Goal: Transaction & Acquisition: Purchase product/service

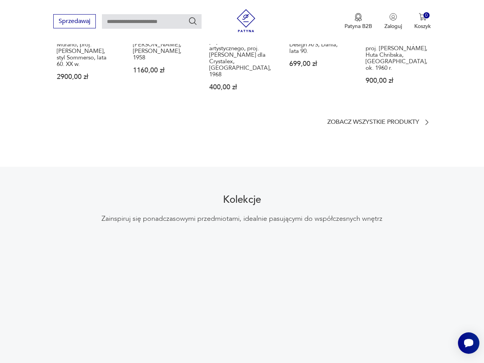
scroll to position [742, 0]
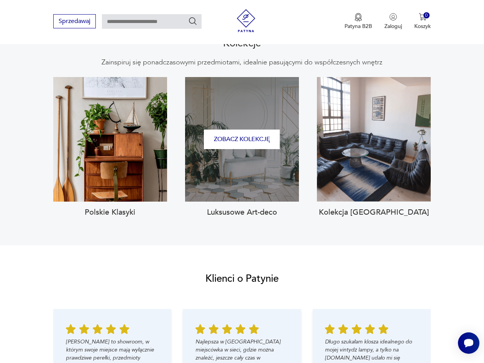
click at [243, 147] on div "Zobacz kolekcję" at bounding box center [242, 139] width 114 height 124
click at [236, 129] on button "Zobacz kolekcję" at bounding box center [242, 139] width 76 height 20
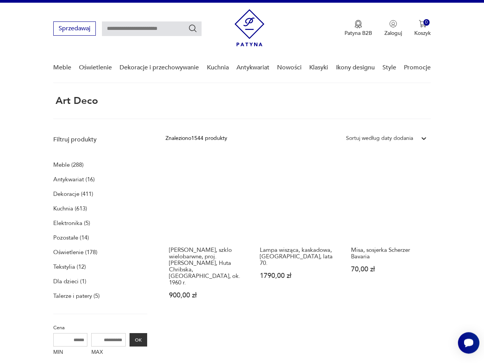
scroll to position [2, 0]
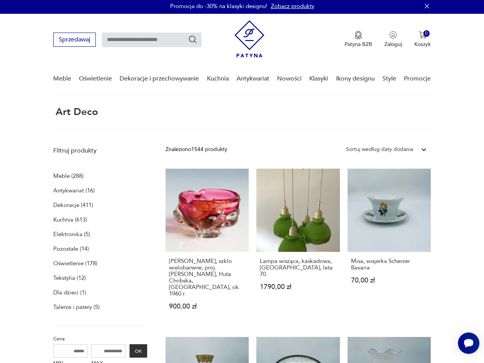
click at [68, 188] on p "Antykwariat (16)" at bounding box center [73, 190] width 41 height 11
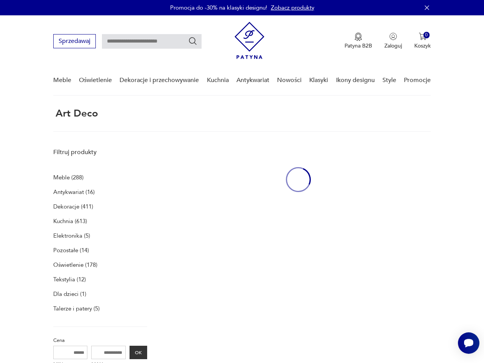
scroll to position [1, 0]
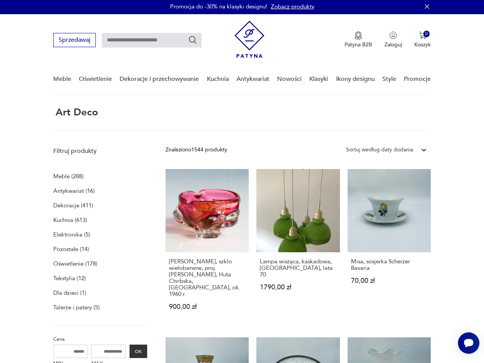
click at [69, 237] on p "Elektronika (5)" at bounding box center [71, 234] width 37 height 11
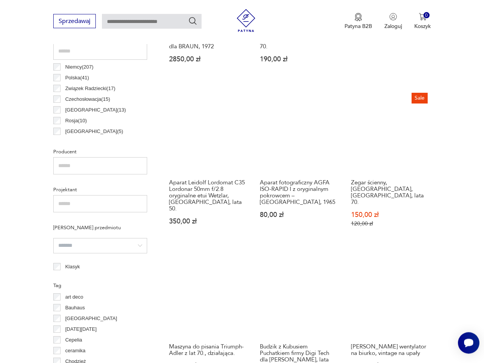
scroll to position [428, 0]
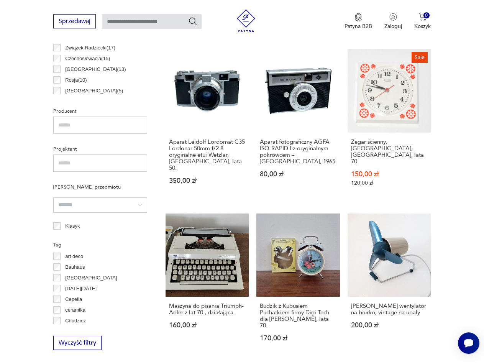
scroll to position [1, 0]
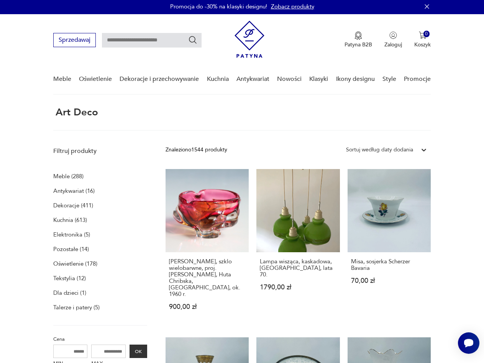
click at [68, 174] on p "Meble (288)" at bounding box center [68, 176] width 30 height 11
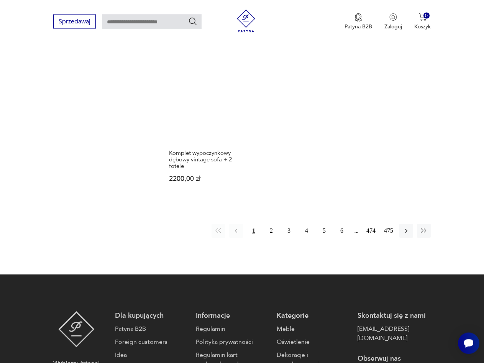
scroll to position [925, 0]
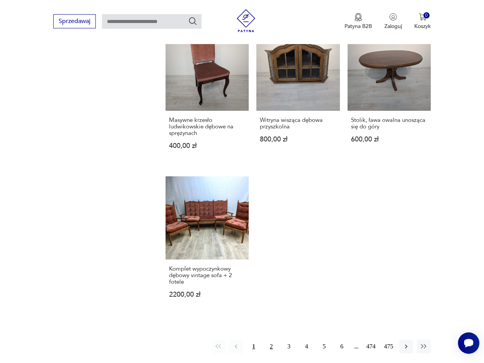
click at [273, 339] on button "2" at bounding box center [271, 346] width 14 height 14
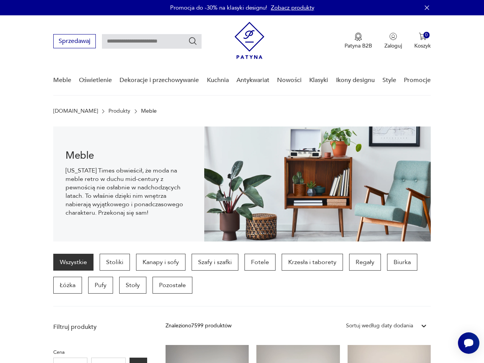
click at [244, 38] on img at bounding box center [249, 40] width 30 height 37
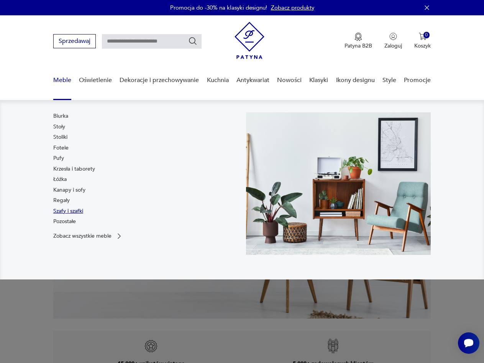
click at [65, 213] on link "Szafy i szafki" at bounding box center [68, 211] width 30 height 8
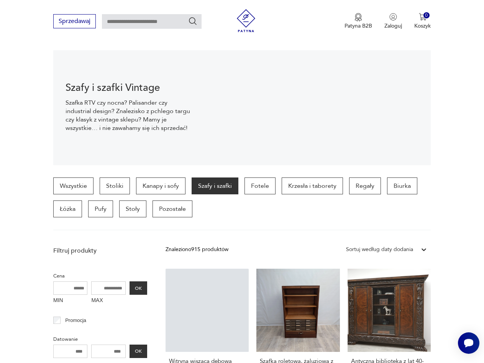
scroll to position [77, 0]
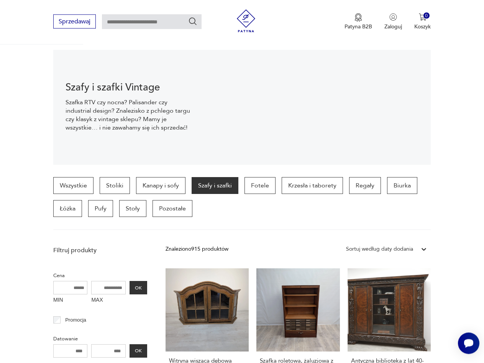
click at [36, 111] on section "Szafy i szafki Vintage Szafka RTV czy nocna? Palisander czy industrial design? …" at bounding box center [242, 107] width 484 height 115
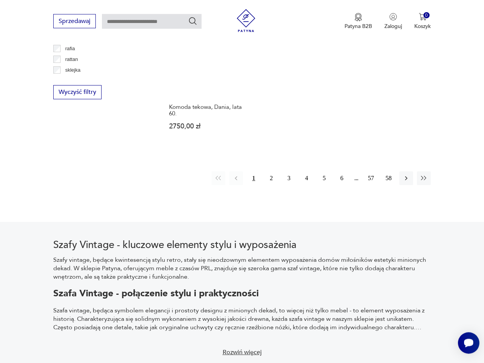
scroll to position [1028, 0]
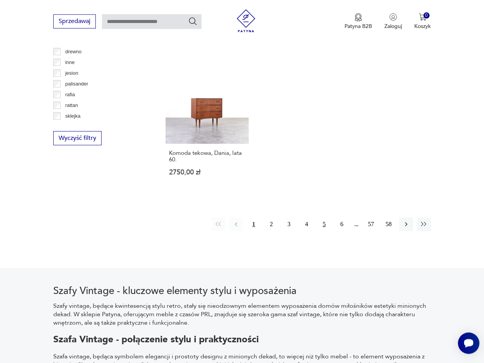
click at [324, 218] on button "5" at bounding box center [324, 224] width 14 height 14
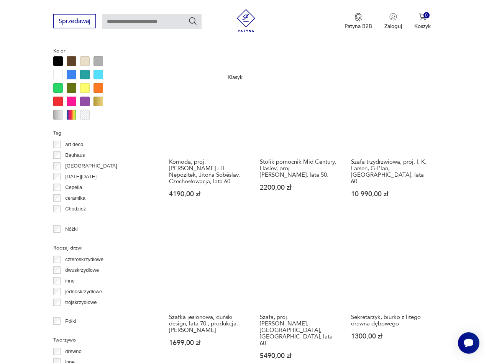
scroll to position [711, 0]
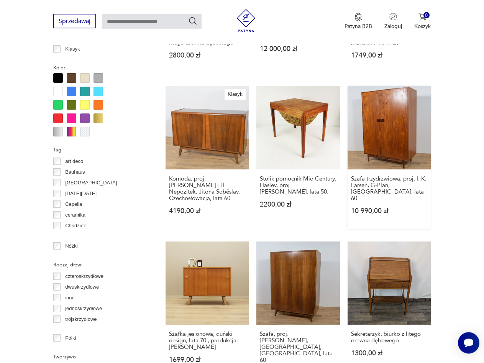
click at [399, 125] on link "Szafa trzydrzwiowa, proj. I. K. Larsen, G-Plan, Wielka Brytania, lata 60. 10 99…" at bounding box center [388, 157] width 83 height 143
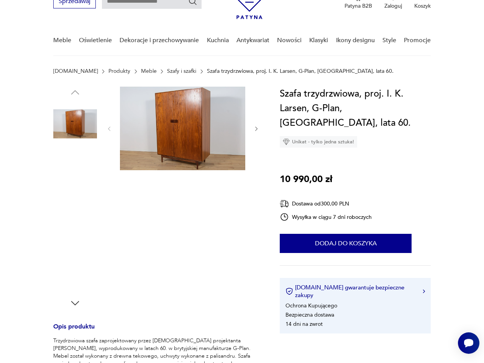
click at [156, 130] on img at bounding box center [182, 128] width 125 height 83
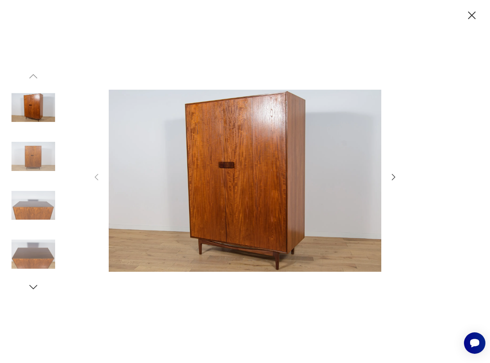
click at [396, 177] on icon "button" at bounding box center [393, 176] width 9 height 9
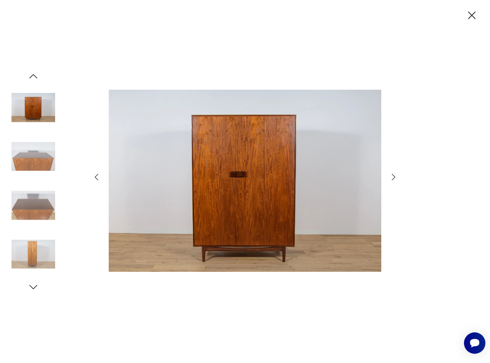
click at [393, 175] on icon "button" at bounding box center [393, 176] width 3 height 6
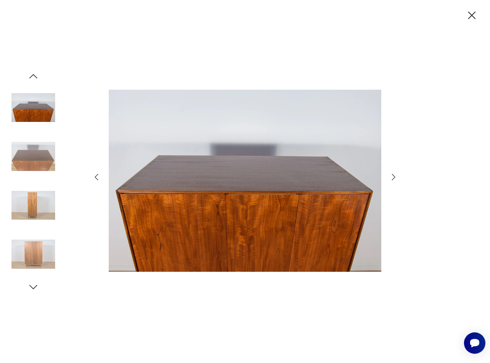
click at [393, 175] on icon "button" at bounding box center [393, 176] width 3 height 6
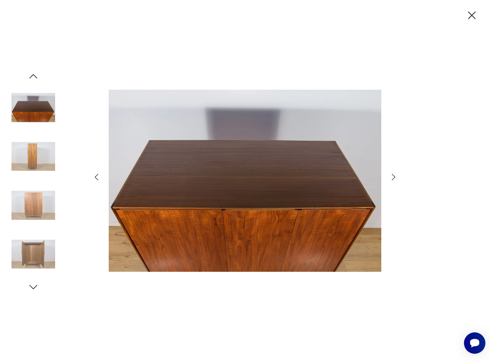
click at [393, 175] on icon "button" at bounding box center [393, 176] width 3 height 6
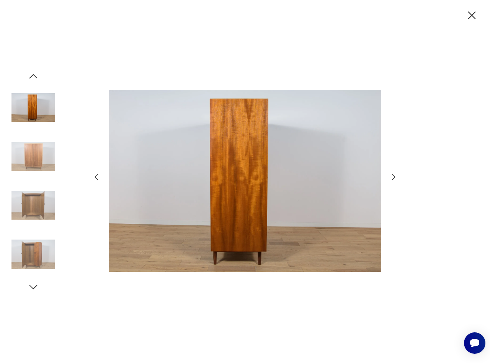
click at [393, 175] on icon "button" at bounding box center [393, 176] width 3 height 6
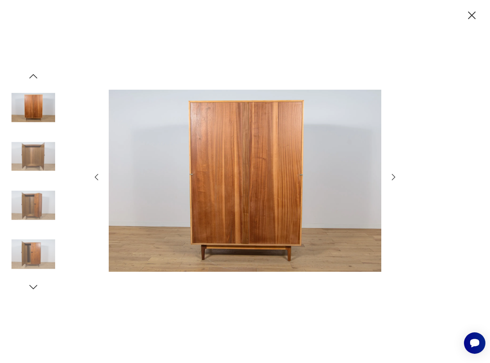
click at [393, 175] on icon "button" at bounding box center [393, 176] width 3 height 6
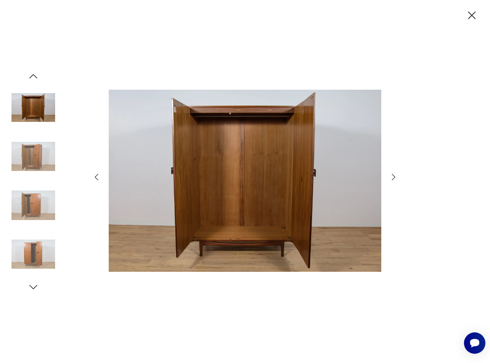
click at [393, 175] on icon "button" at bounding box center [393, 176] width 3 height 6
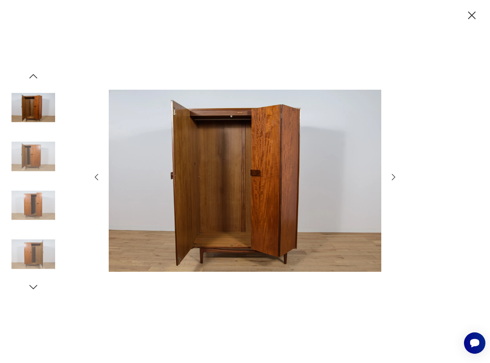
click at [470, 13] on icon "button" at bounding box center [472, 15] width 8 height 8
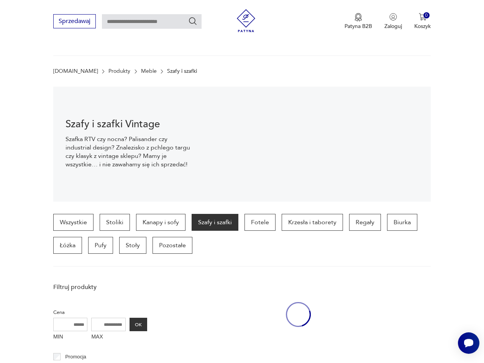
scroll to position [739, 0]
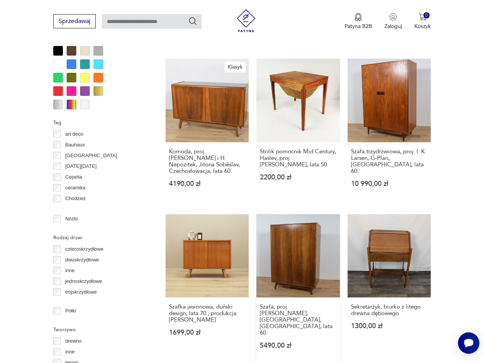
click at [294, 248] on link "Szafa, proj. B. Landsman, Jitona, Czechosłowacja, lata 60 5490,00 zł" at bounding box center [297, 288] width 83 height 149
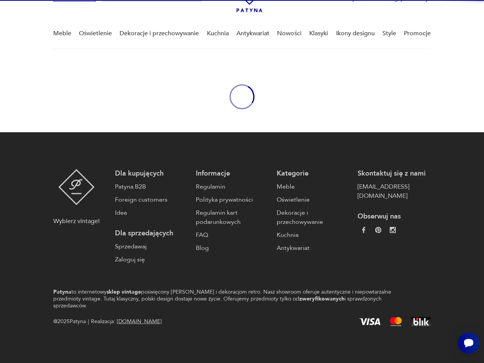
scroll to position [40, 0]
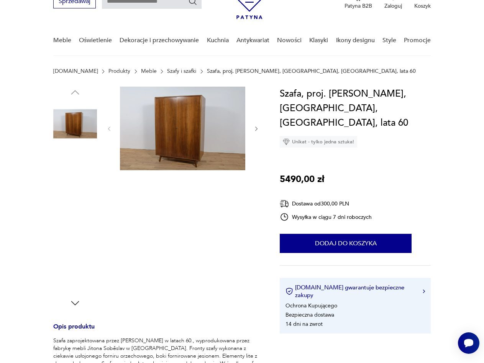
click at [176, 115] on img at bounding box center [182, 128] width 125 height 83
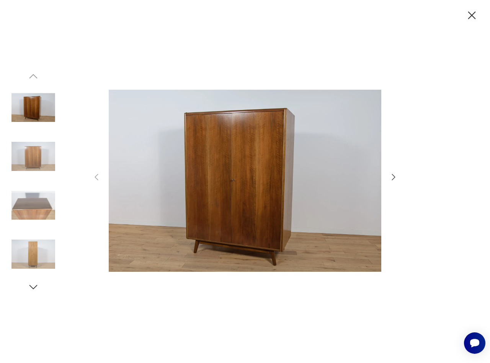
click at [393, 174] on icon "button" at bounding box center [393, 176] width 9 height 9
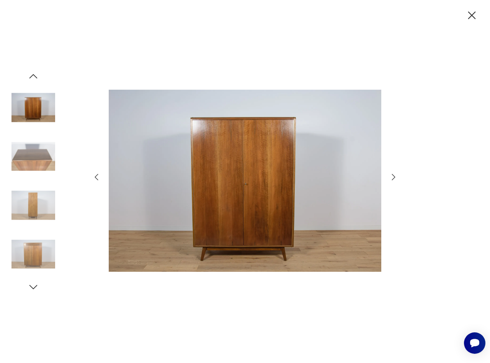
click at [394, 173] on icon "button" at bounding box center [393, 176] width 9 height 9
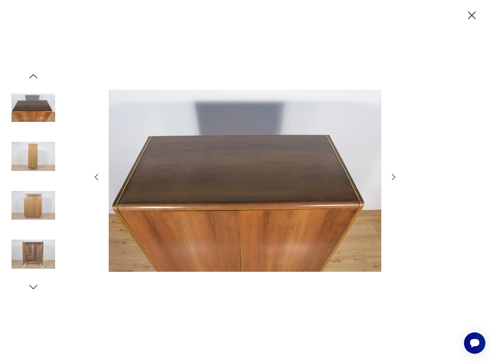
click at [95, 177] on icon "button" at bounding box center [96, 176] width 9 height 9
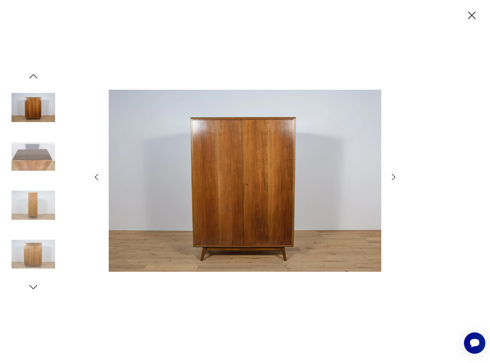
click at [95, 177] on icon "button" at bounding box center [96, 176] width 9 height 9
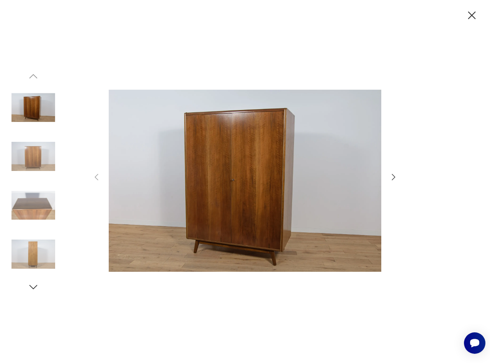
click at [393, 175] on icon "button" at bounding box center [393, 176] width 9 height 9
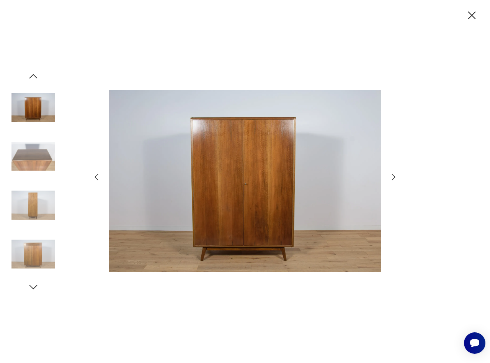
click at [393, 175] on icon "button" at bounding box center [393, 176] width 9 height 9
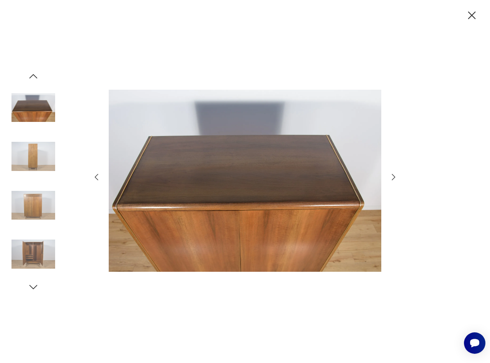
click at [393, 175] on icon "button" at bounding box center [393, 176] width 3 height 6
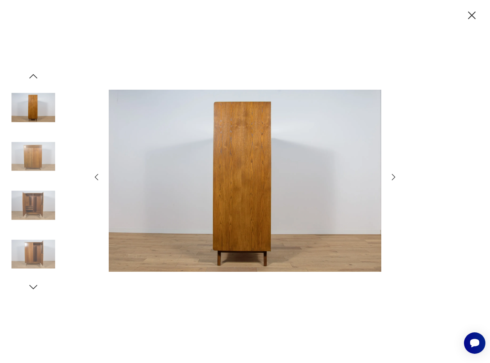
click at [393, 175] on icon "button" at bounding box center [393, 176] width 3 height 6
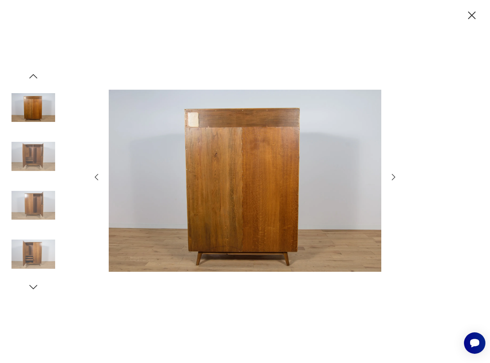
click at [393, 175] on icon "button" at bounding box center [393, 176] width 3 height 6
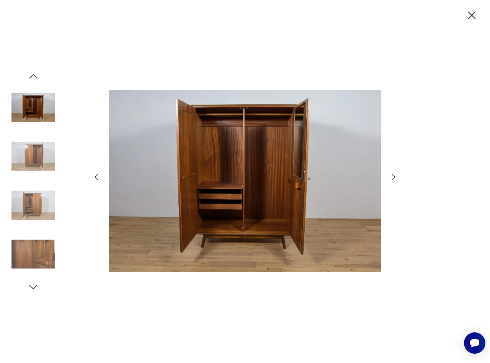
click at [391, 175] on icon "button" at bounding box center [393, 176] width 9 height 9
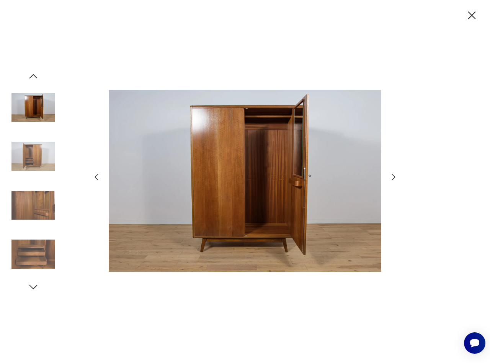
click at [391, 175] on icon "button" at bounding box center [393, 176] width 9 height 9
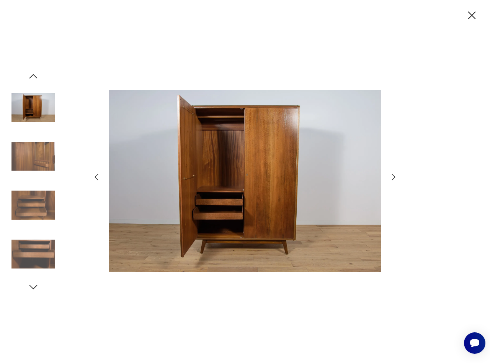
click at [391, 175] on icon "button" at bounding box center [393, 176] width 9 height 9
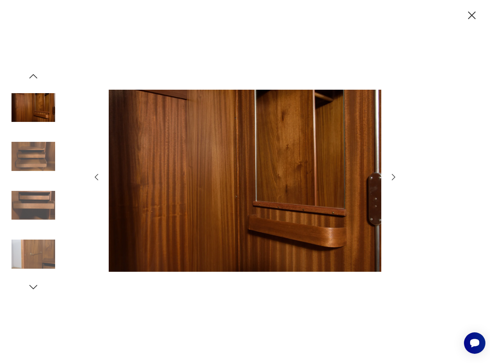
click at [391, 175] on icon "button" at bounding box center [393, 176] width 9 height 9
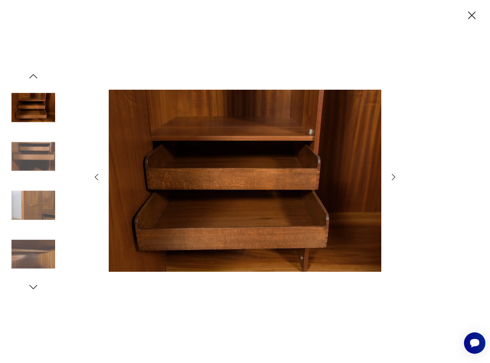
click at [391, 175] on icon "button" at bounding box center [393, 176] width 9 height 9
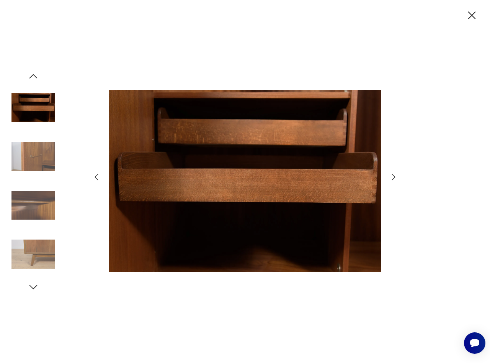
click at [391, 175] on icon "button" at bounding box center [393, 176] width 9 height 9
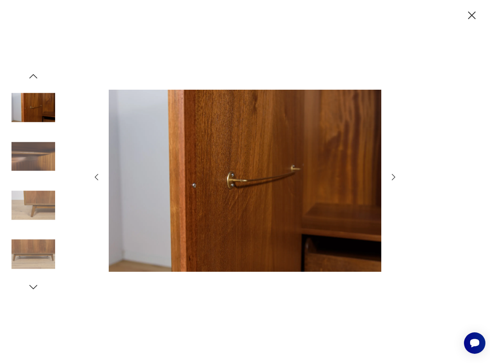
click at [391, 175] on icon "button" at bounding box center [393, 176] width 9 height 9
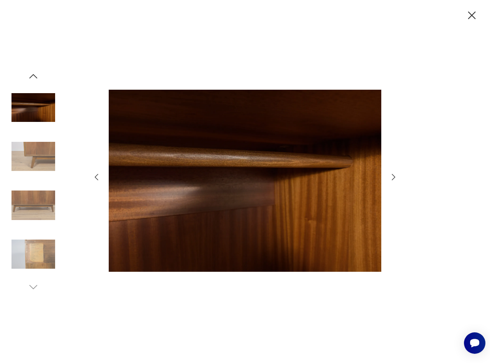
click at [391, 175] on icon "button" at bounding box center [393, 176] width 9 height 9
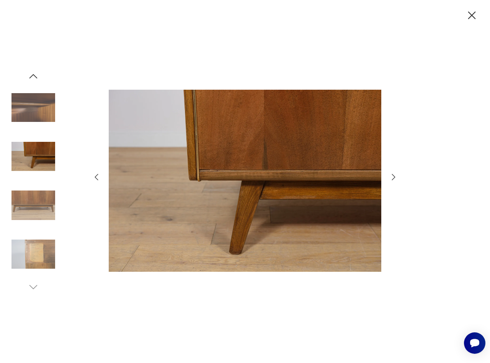
click at [391, 175] on icon "button" at bounding box center [393, 176] width 9 height 9
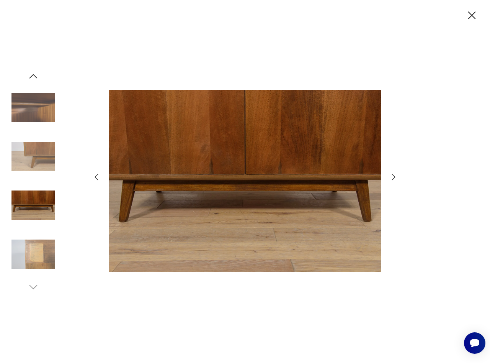
click at [391, 175] on icon "button" at bounding box center [393, 176] width 9 height 9
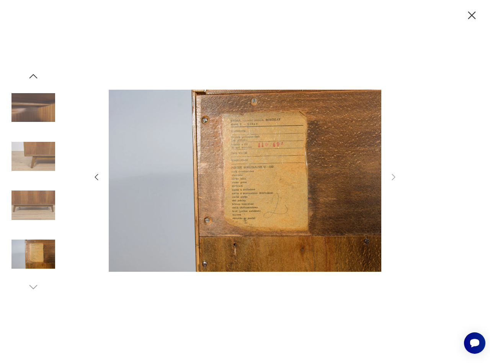
click at [273, 158] on img at bounding box center [245, 181] width 273 height 290
click at [473, 16] on icon "button" at bounding box center [472, 15] width 8 height 8
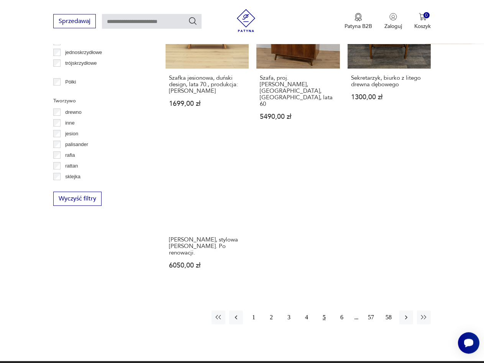
scroll to position [1004, 0]
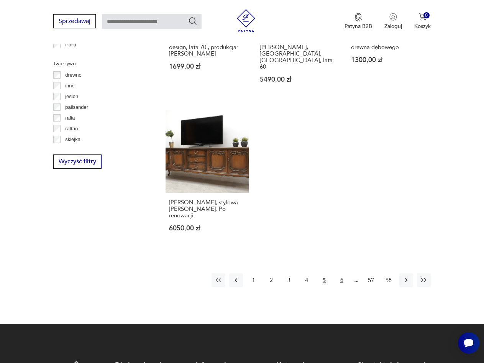
click at [343, 273] on button "6" at bounding box center [342, 280] width 14 height 14
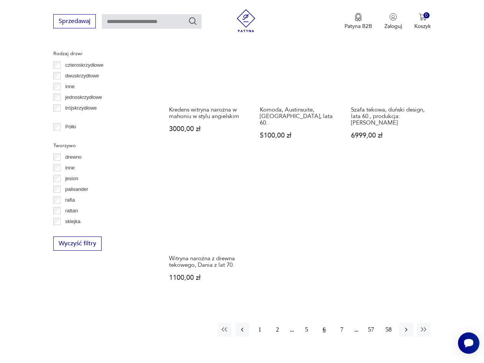
scroll to position [984, 0]
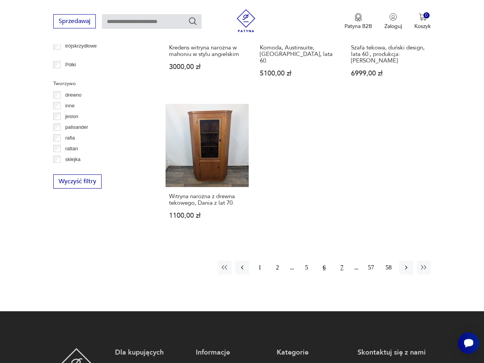
click at [345, 260] on button "7" at bounding box center [342, 267] width 14 height 14
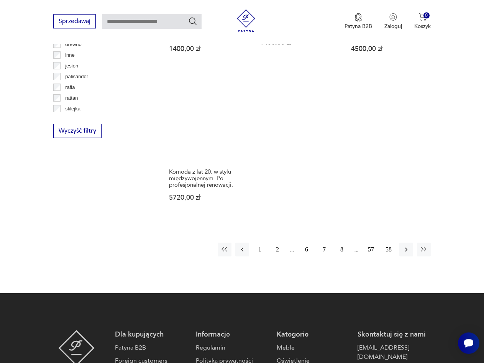
scroll to position [1063, 0]
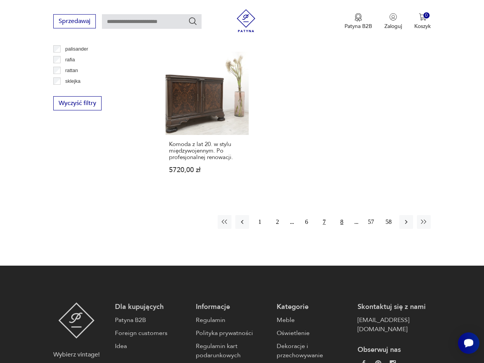
click at [341, 215] on button "8" at bounding box center [342, 222] width 14 height 14
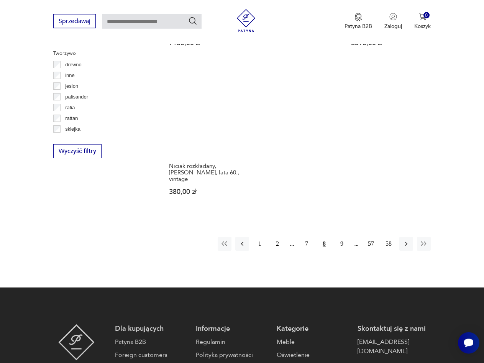
scroll to position [1023, 0]
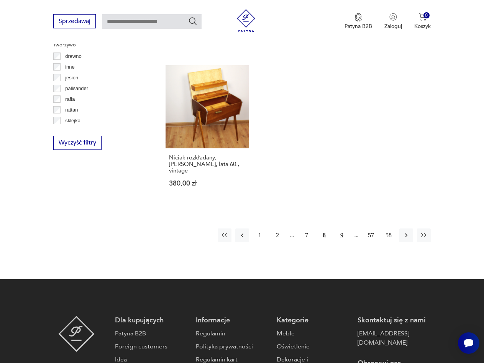
click at [342, 232] on button "9" at bounding box center [342, 235] width 14 height 14
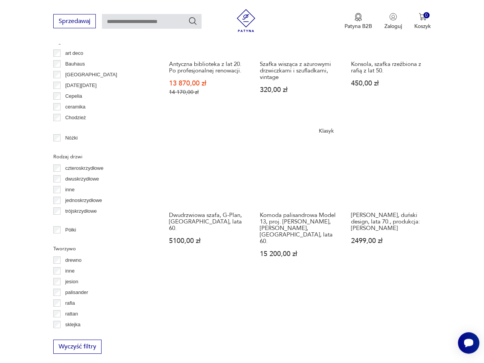
scroll to position [838, 0]
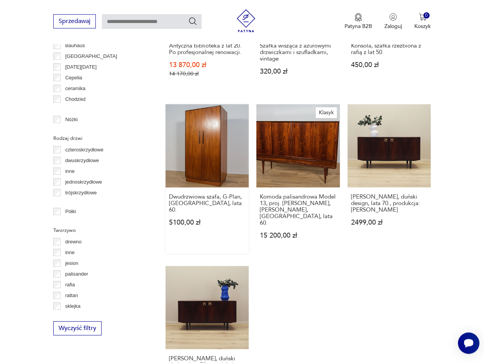
click at [204, 139] on link "Dwudrzwiowa szafa, G-Plan, Wielka Brytania, lata 60. 5100,00 zł" at bounding box center [206, 178] width 83 height 149
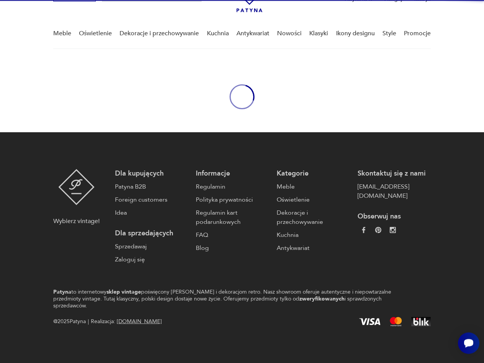
scroll to position [40, 0]
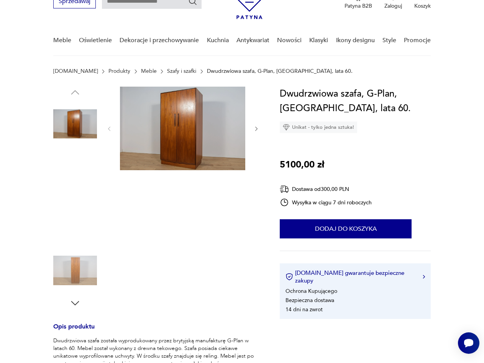
click at [204, 139] on img at bounding box center [182, 128] width 125 height 83
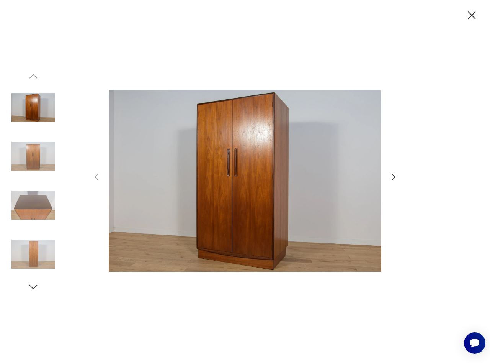
click at [471, 17] on icon "button" at bounding box center [471, 15] width 13 height 13
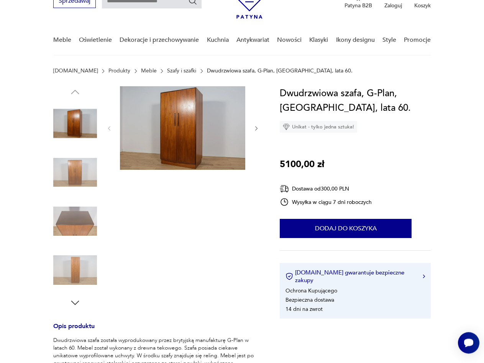
scroll to position [0, 0]
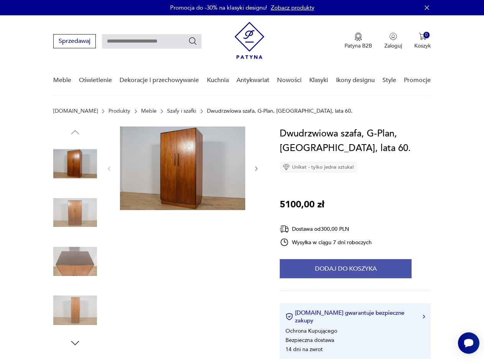
click at [346, 265] on button "Dodaj do koszyka" at bounding box center [346, 268] width 132 height 19
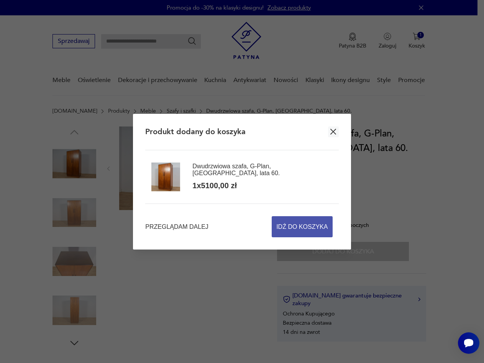
click at [310, 227] on span "Idź do koszyka" at bounding box center [301, 226] width 51 height 20
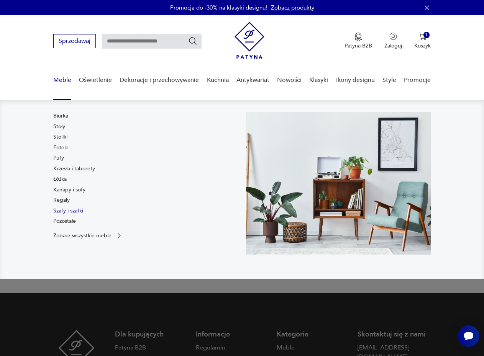
click at [77, 212] on link "Szafy i szafki" at bounding box center [68, 211] width 30 height 8
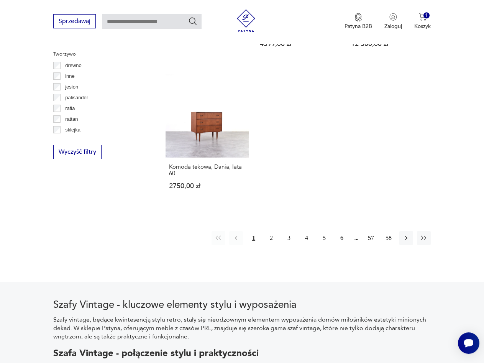
scroll to position [1018, 0]
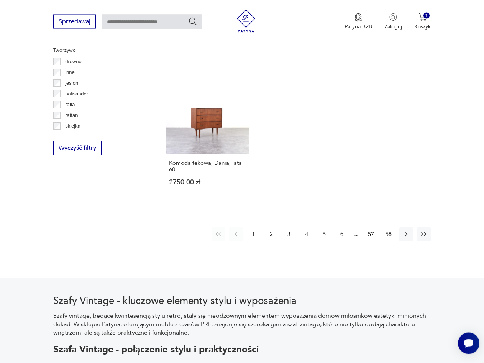
click at [275, 228] on button "2" at bounding box center [271, 234] width 14 height 14
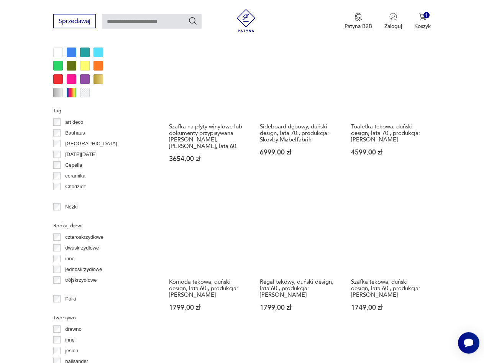
scroll to position [747, 0]
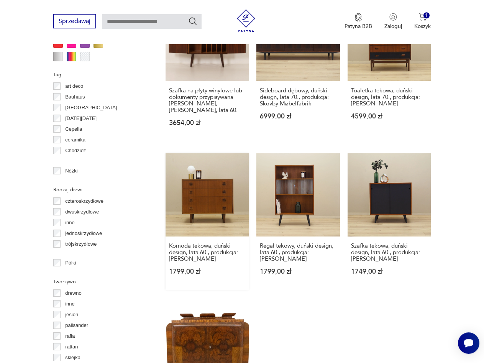
click at [204, 196] on link "Komoda tekowa, duński design, lata 60., produkcja: Dania 1799,00 zł" at bounding box center [206, 221] width 83 height 136
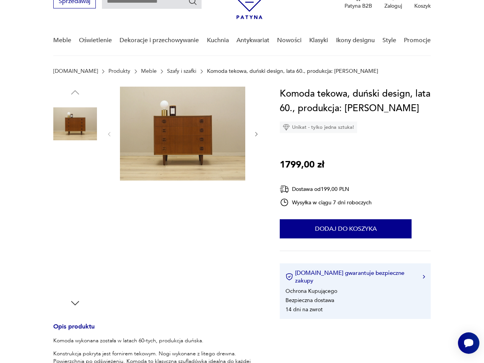
click at [78, 122] on img at bounding box center [75, 124] width 44 height 44
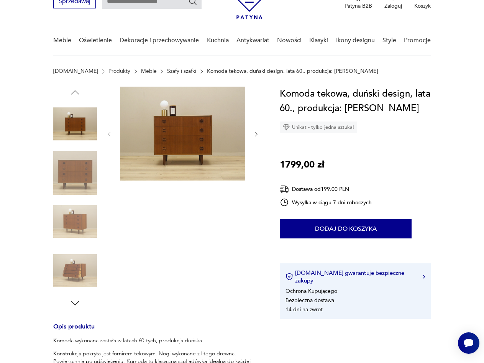
click at [182, 146] on img at bounding box center [182, 134] width 125 height 94
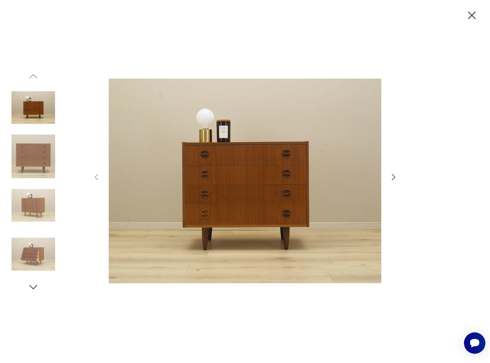
click at [394, 175] on icon "button" at bounding box center [393, 176] width 9 height 9
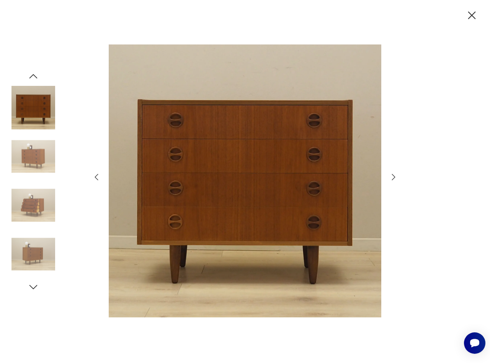
click at [394, 175] on icon "button" at bounding box center [393, 176] width 9 height 9
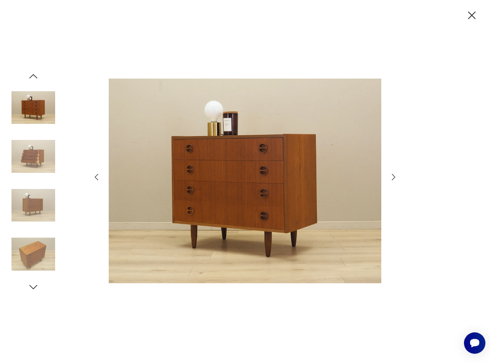
click at [394, 175] on icon "button" at bounding box center [393, 176] width 9 height 9
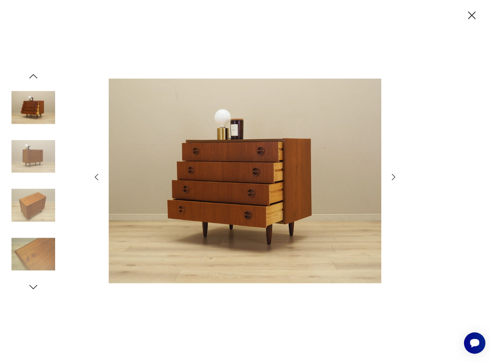
click at [394, 175] on icon "button" at bounding box center [393, 176] width 9 height 9
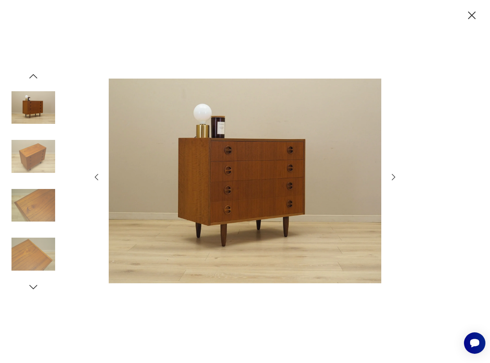
click at [394, 175] on icon "button" at bounding box center [393, 176] width 9 height 9
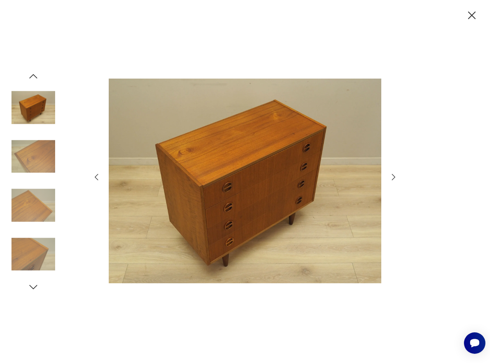
click at [471, 16] on icon "button" at bounding box center [472, 15] width 8 height 8
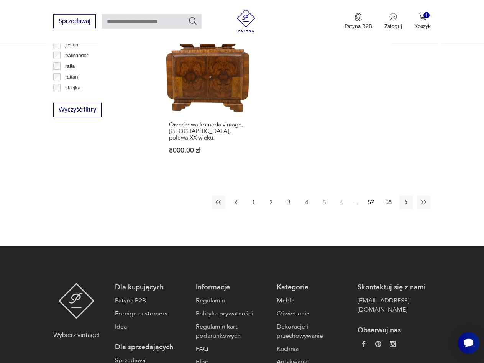
scroll to position [1091, 0]
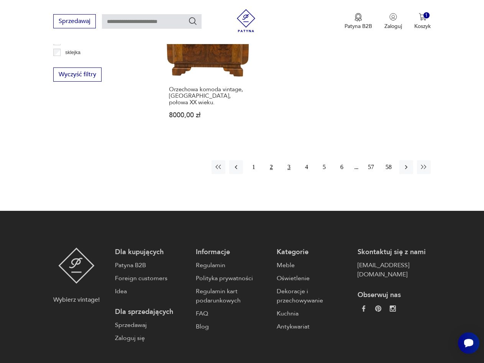
click at [287, 164] on button "3" at bounding box center [289, 167] width 14 height 14
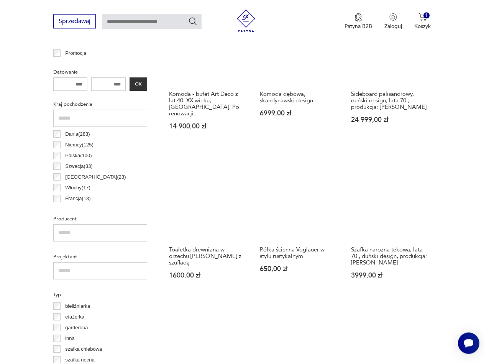
scroll to position [360, 0]
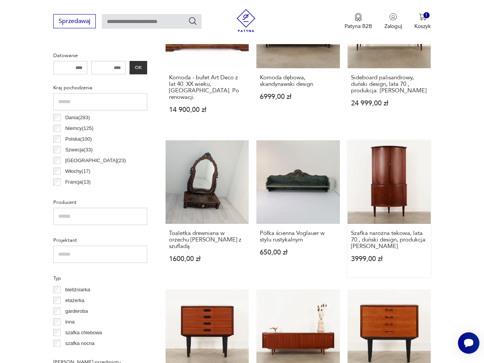
click at [404, 183] on link "Szafka narożna tekowa, lata 70., duński design, produkcja: Dania 3999,00 zł" at bounding box center [388, 208] width 83 height 136
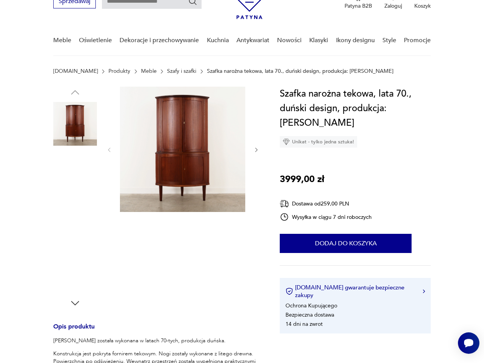
click at [178, 171] on img at bounding box center [182, 149] width 125 height 125
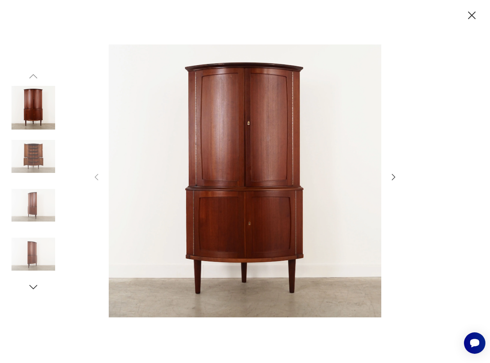
click at [391, 176] on icon "button" at bounding box center [393, 176] width 9 height 9
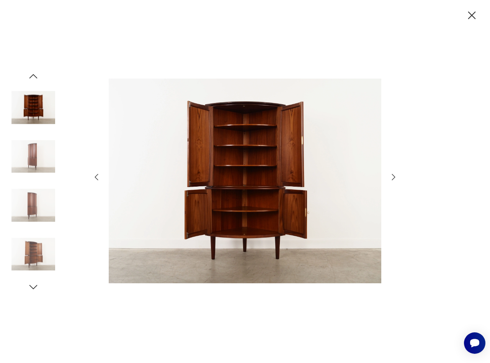
click at [391, 176] on icon "button" at bounding box center [393, 176] width 9 height 9
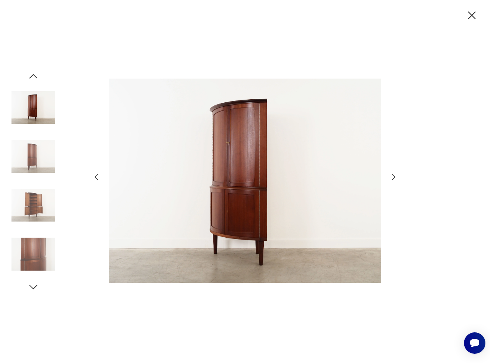
click at [391, 176] on icon "button" at bounding box center [393, 176] width 9 height 9
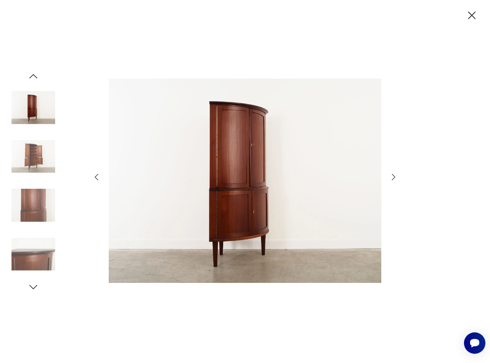
click at [473, 16] on icon "button" at bounding box center [472, 15] width 8 height 8
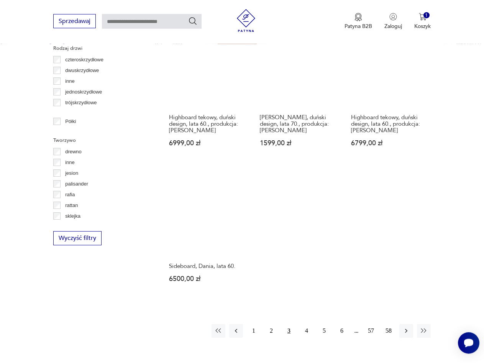
scroll to position [967, 0]
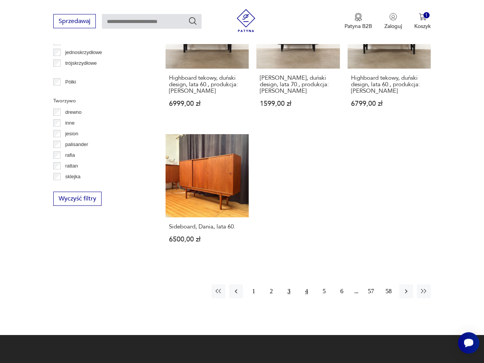
click at [308, 285] on button "4" at bounding box center [306, 291] width 14 height 14
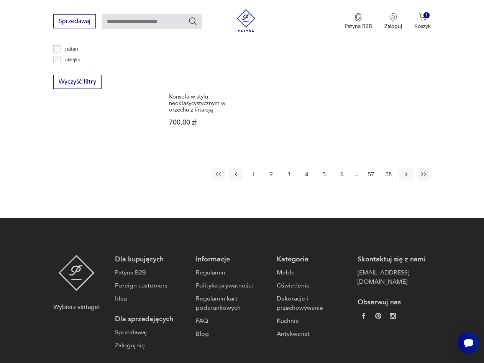
scroll to position [1097, 0]
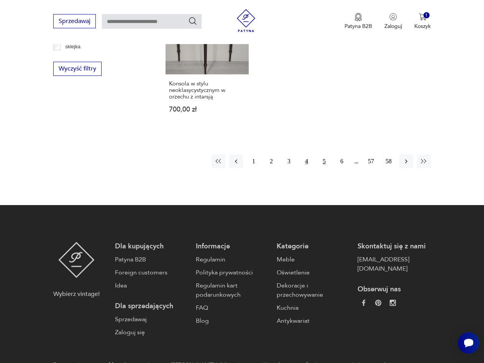
click at [322, 155] on button "5" at bounding box center [324, 161] width 14 height 14
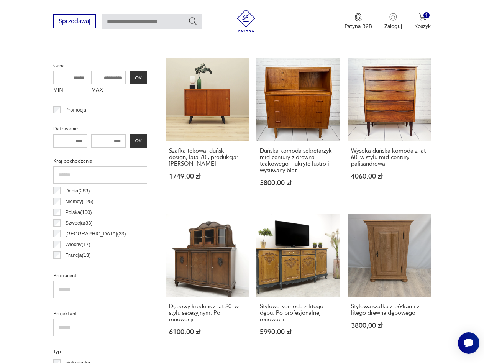
scroll to position [291, 0]
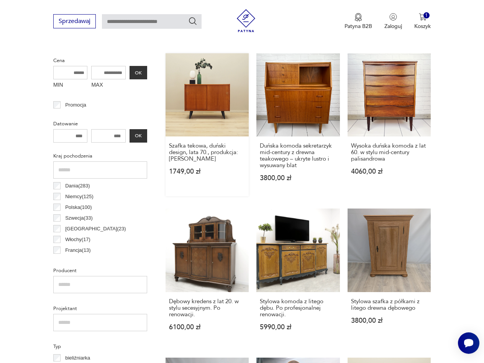
click at [198, 105] on link "Szafka tekowa, duński design, lata 70., produkcja: Dania 1749,00 zł" at bounding box center [206, 124] width 83 height 143
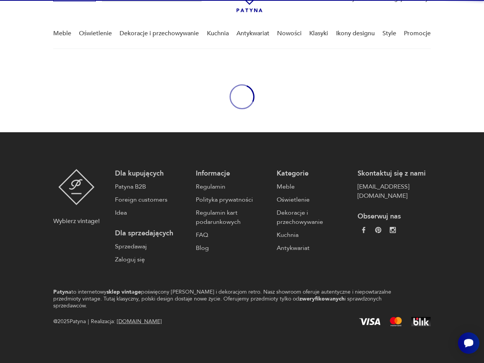
scroll to position [40, 0]
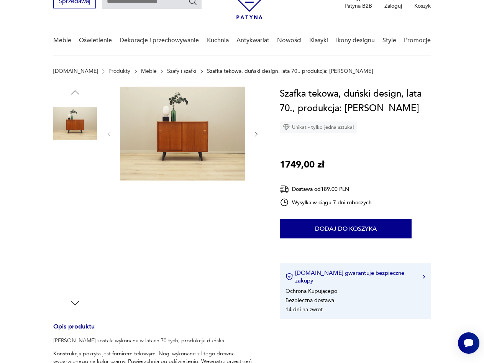
click at [184, 126] on img at bounding box center [182, 134] width 125 height 94
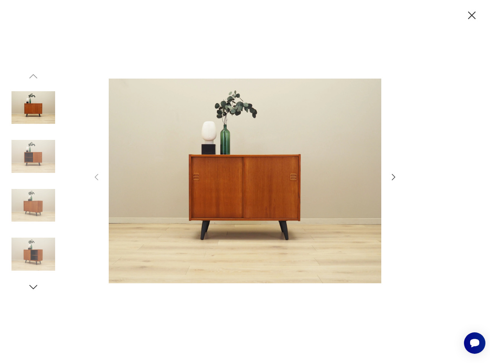
click at [390, 173] on icon "button" at bounding box center [393, 176] width 9 height 9
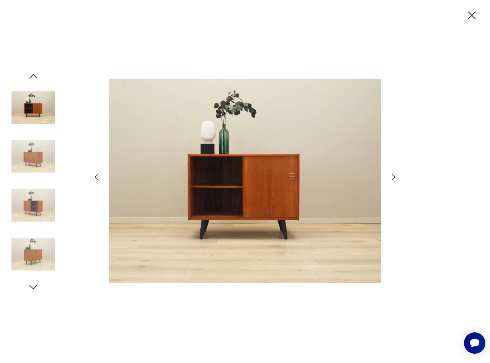
click at [393, 174] on icon "button" at bounding box center [393, 176] width 9 height 9
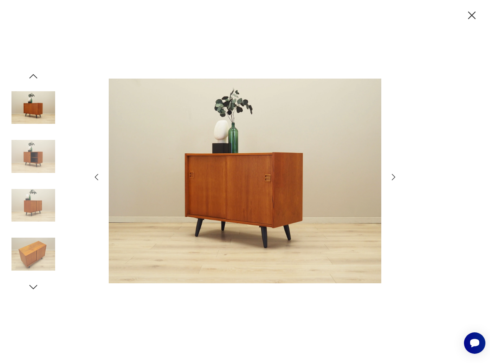
click at [393, 174] on icon "button" at bounding box center [393, 176] width 9 height 9
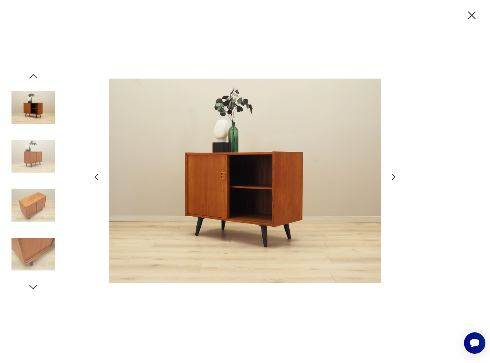
click at [393, 174] on icon "button" at bounding box center [393, 176] width 9 height 9
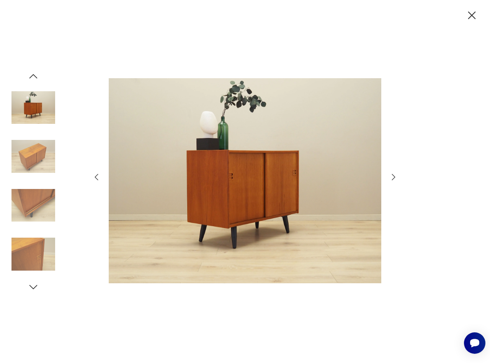
click at [393, 174] on icon "button" at bounding box center [393, 176] width 9 height 9
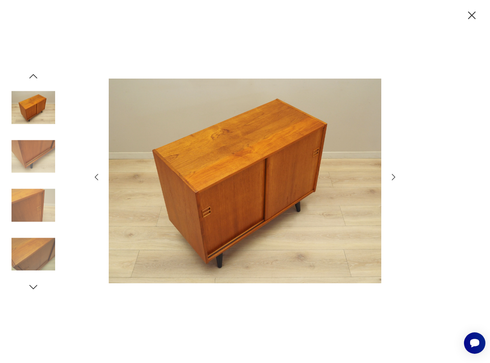
click at [393, 174] on icon "button" at bounding box center [393, 176] width 9 height 9
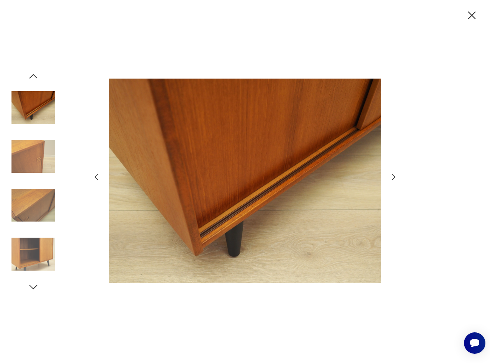
click at [393, 174] on icon "button" at bounding box center [393, 176] width 9 height 9
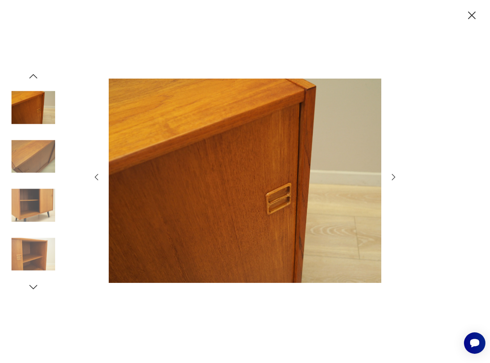
click at [393, 174] on icon "button" at bounding box center [393, 176] width 9 height 9
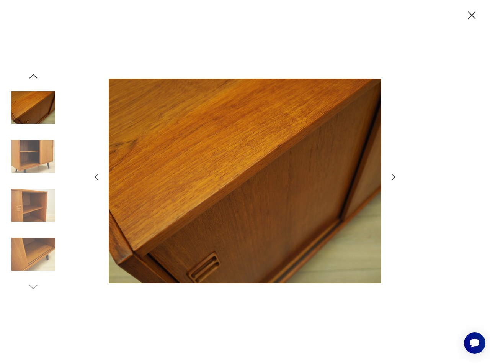
click at [393, 174] on icon "button" at bounding box center [393, 176] width 9 height 9
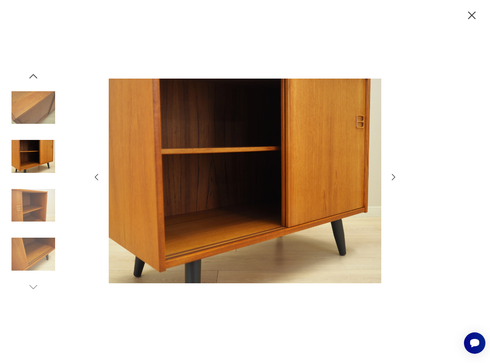
click at [393, 174] on icon "button" at bounding box center [393, 176] width 9 height 9
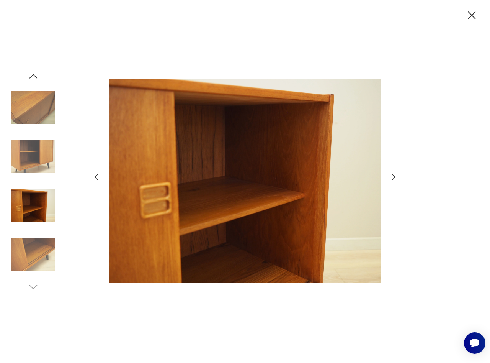
click at [393, 174] on icon "button" at bounding box center [393, 176] width 9 height 9
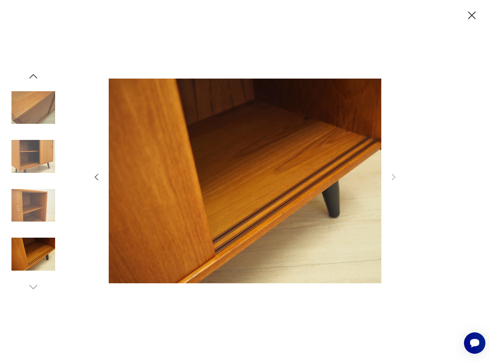
click at [474, 15] on icon "button" at bounding box center [471, 15] width 13 height 13
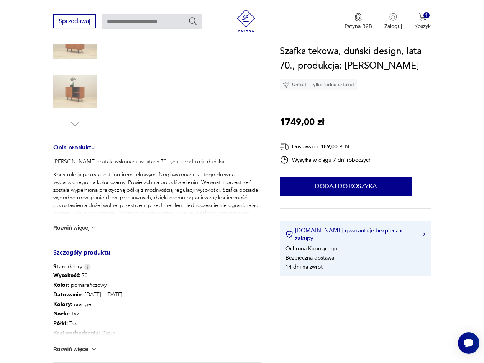
scroll to position [234, 0]
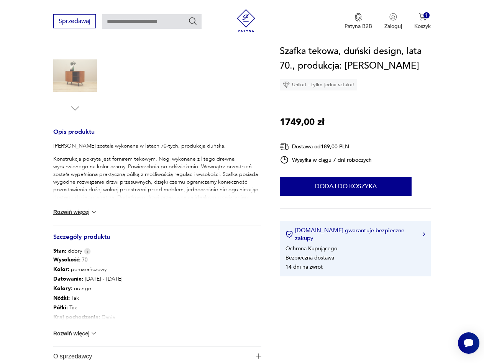
click at [77, 332] on button "Rozwiń więcej" at bounding box center [75, 333] width 44 height 8
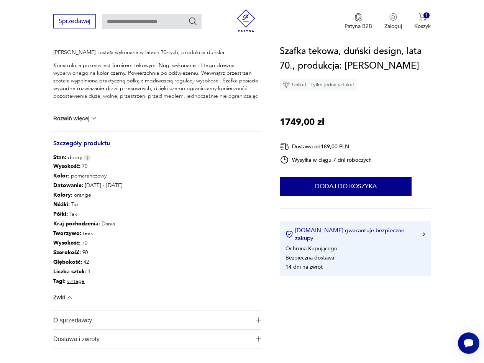
scroll to position [312, 0]
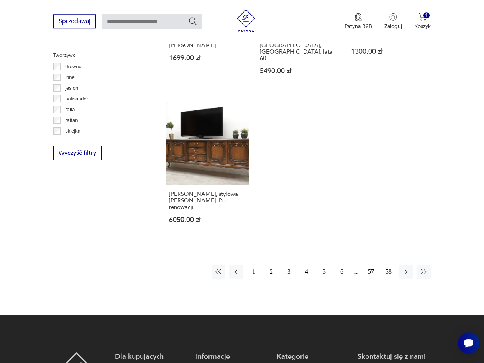
scroll to position [1012, 0]
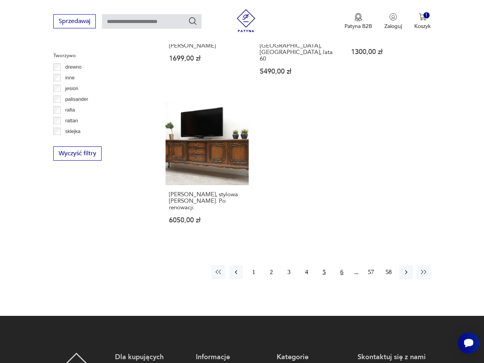
click at [343, 265] on button "6" at bounding box center [342, 272] width 14 height 14
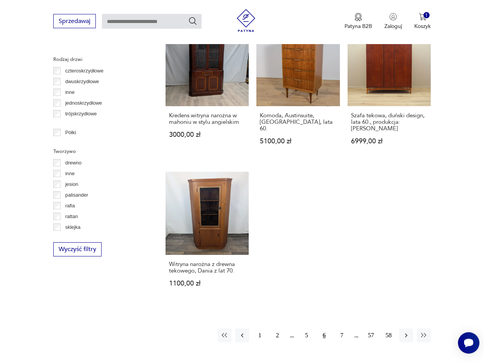
scroll to position [984, 0]
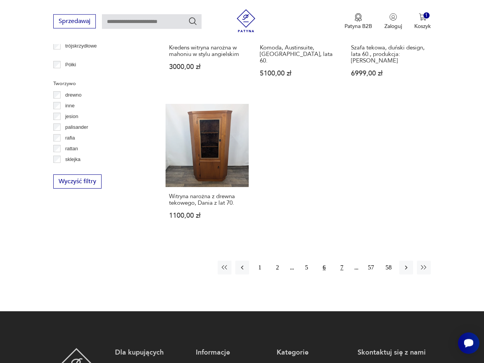
click at [341, 260] on button "7" at bounding box center [342, 267] width 14 height 14
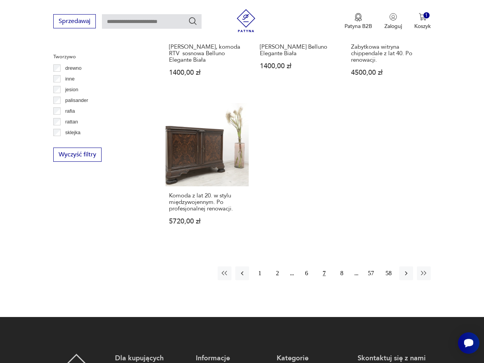
scroll to position [1024, 0]
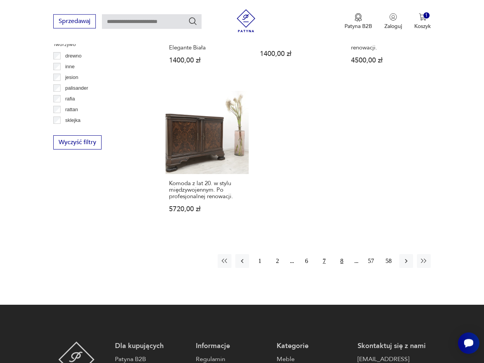
click at [343, 254] on button "8" at bounding box center [342, 261] width 14 height 14
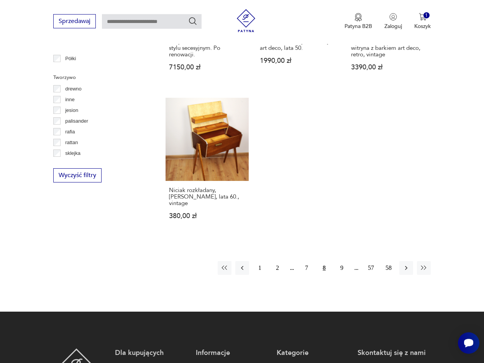
scroll to position [1024, 0]
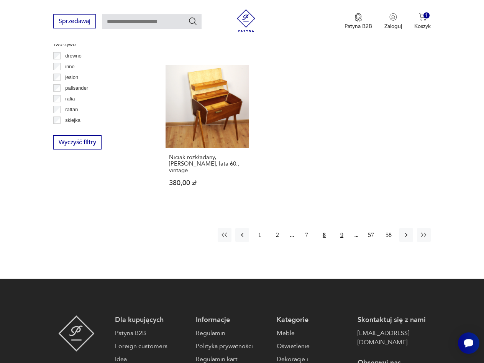
click at [341, 229] on button "9" at bounding box center [342, 235] width 14 height 14
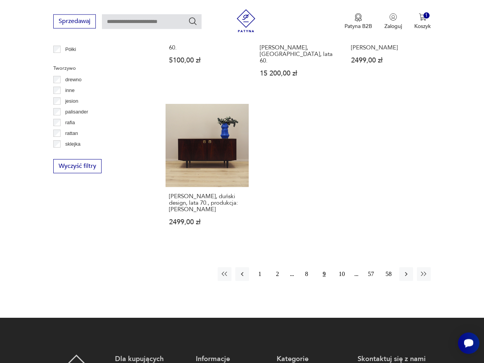
scroll to position [1008, 0]
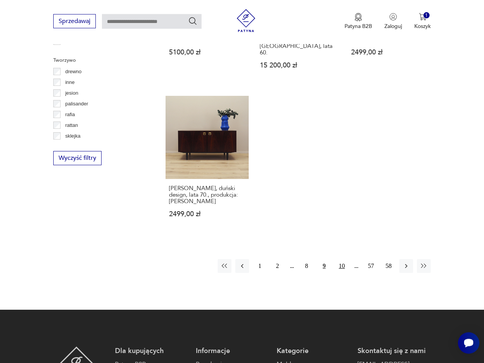
click at [341, 259] on button "10" at bounding box center [342, 266] width 14 height 14
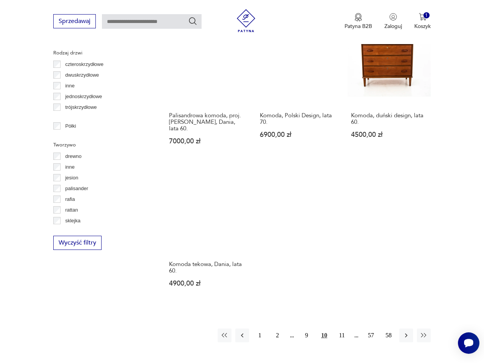
scroll to position [925, 0]
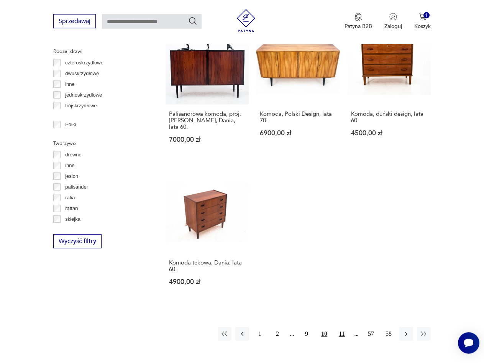
click at [344, 327] on button "11" at bounding box center [342, 334] width 14 height 14
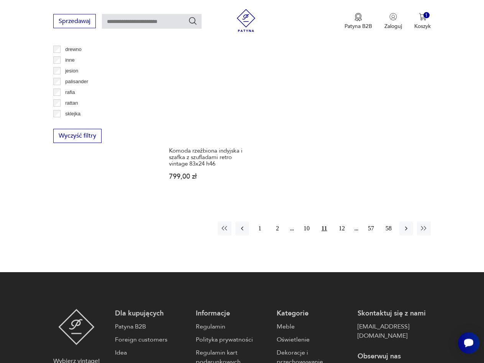
scroll to position [1037, 0]
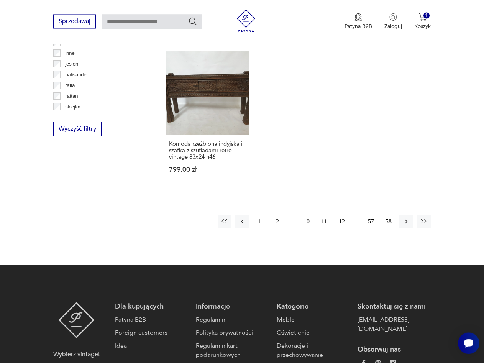
click at [340, 214] on button "12" at bounding box center [342, 221] width 14 height 14
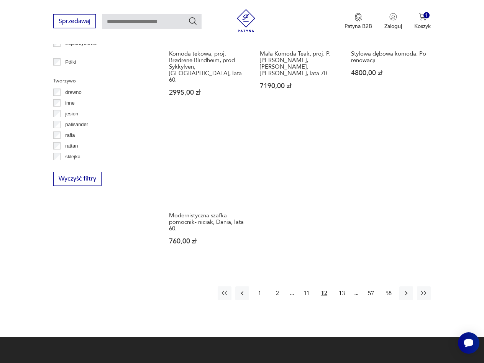
scroll to position [1002, 0]
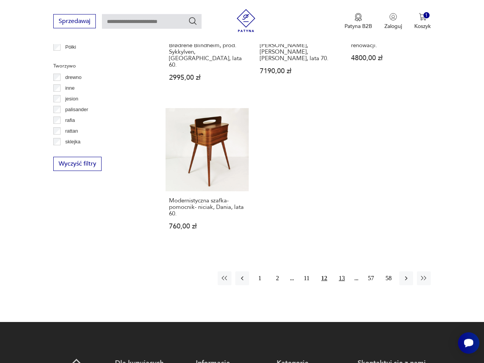
click at [341, 271] on button "13" at bounding box center [342, 278] width 14 height 14
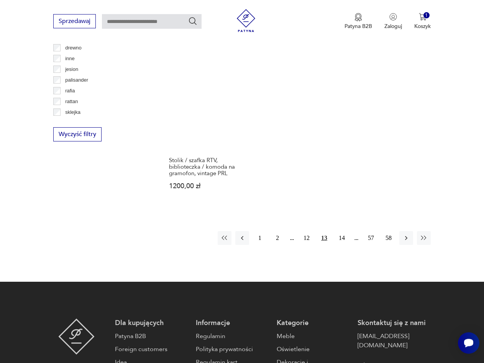
scroll to position [1063, 0]
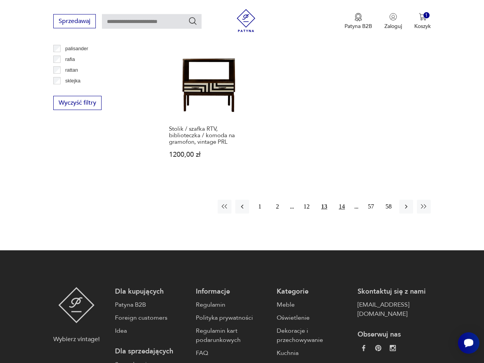
click at [344, 200] on button "14" at bounding box center [342, 206] width 14 height 14
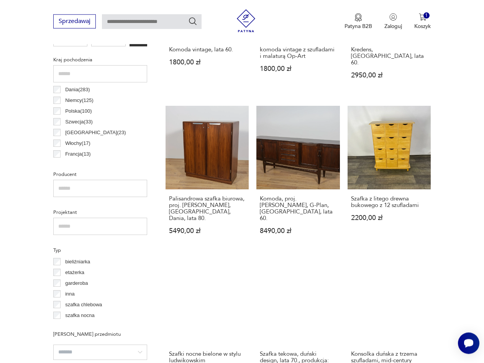
scroll to position [386, 0]
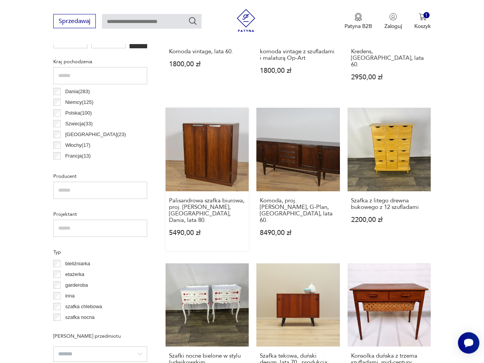
click at [194, 142] on link "Palisandrowa szafka biurowa, proj. Posborg i Meyhoff, Sibast, Dania, lata 80. 5…" at bounding box center [206, 179] width 83 height 143
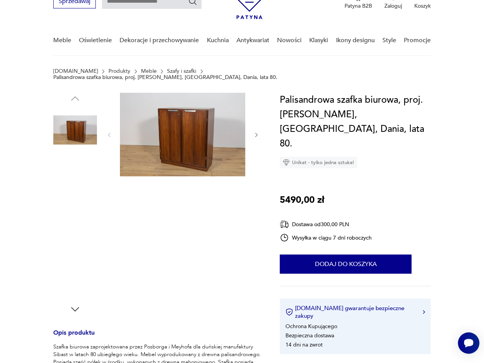
click at [169, 134] on img at bounding box center [182, 134] width 125 height 83
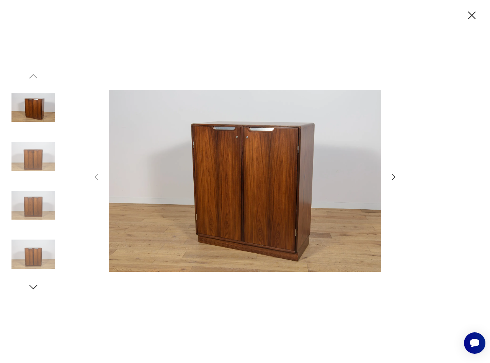
click at [396, 173] on icon "button" at bounding box center [393, 176] width 9 height 9
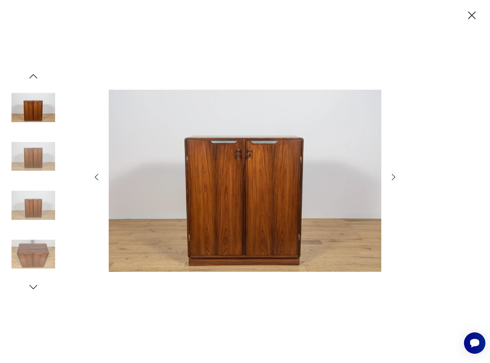
click at [392, 177] on icon "button" at bounding box center [393, 176] width 9 height 9
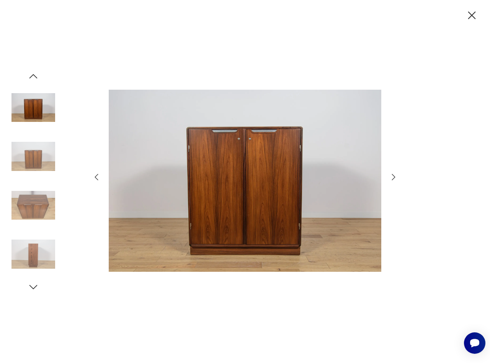
click at [392, 177] on icon "button" at bounding box center [393, 176] width 9 height 9
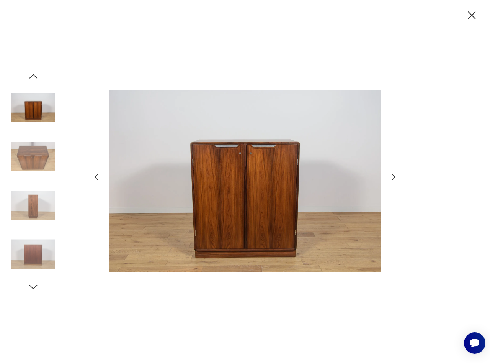
click at [392, 177] on icon "button" at bounding box center [393, 176] width 9 height 9
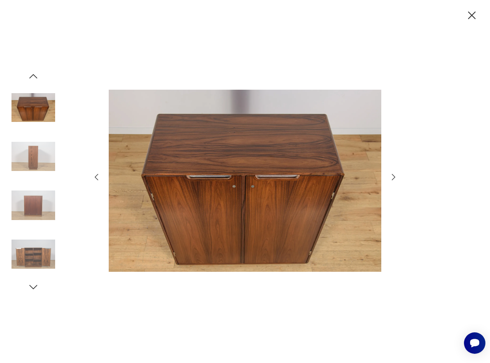
click at [392, 177] on icon "button" at bounding box center [393, 176] width 9 height 9
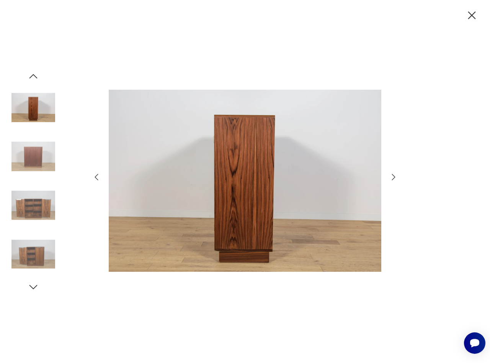
click at [392, 177] on icon "button" at bounding box center [393, 176] width 9 height 9
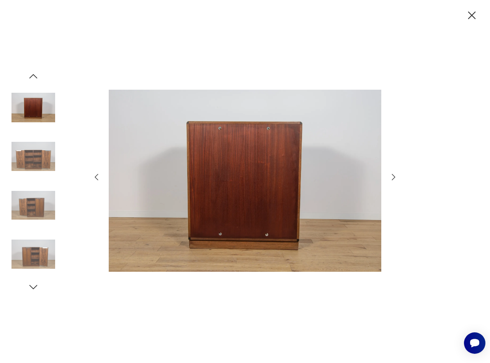
click at [392, 177] on icon "button" at bounding box center [393, 176] width 9 height 9
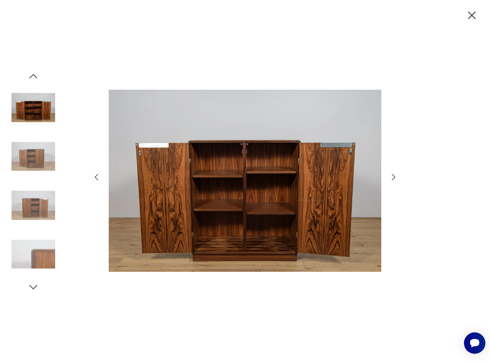
click at [392, 177] on icon "button" at bounding box center [393, 176] width 9 height 9
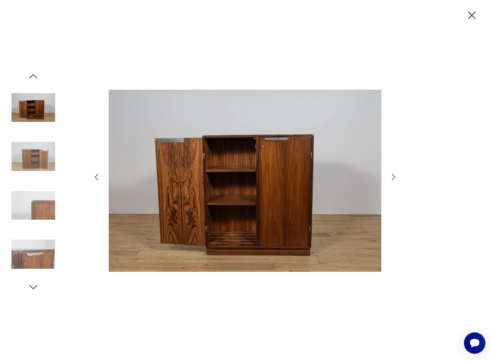
click at [392, 177] on icon "button" at bounding box center [393, 176] width 9 height 9
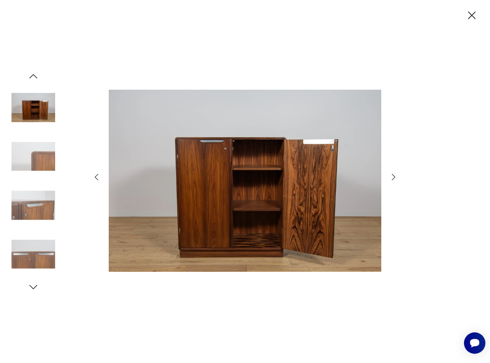
click at [392, 177] on icon "button" at bounding box center [393, 176] width 9 height 9
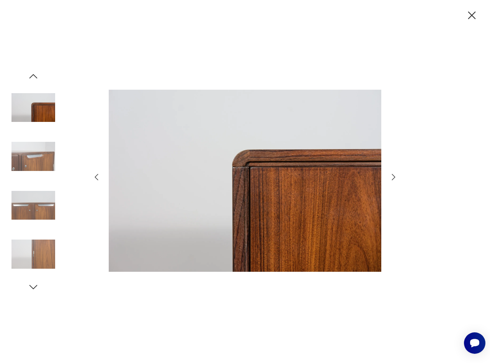
click at [392, 177] on icon "button" at bounding box center [393, 176] width 9 height 9
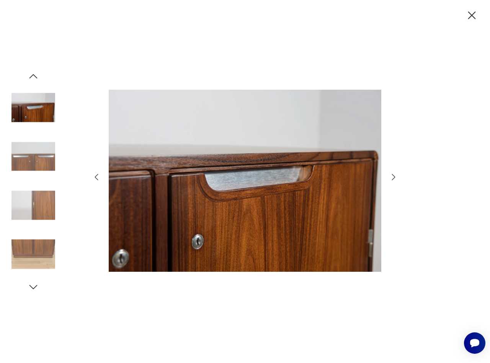
click at [394, 175] on icon "button" at bounding box center [393, 176] width 9 height 9
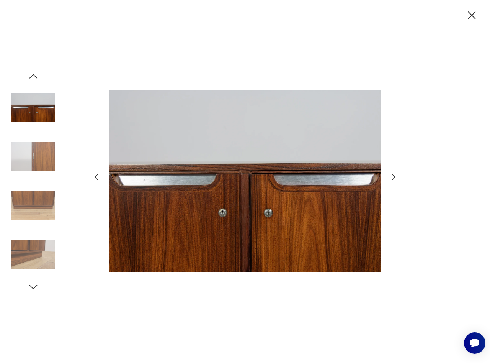
click at [394, 175] on icon "button" at bounding box center [393, 176] width 9 height 9
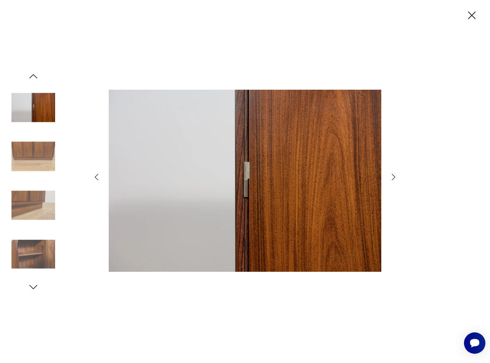
click at [394, 175] on icon "button" at bounding box center [393, 176] width 9 height 9
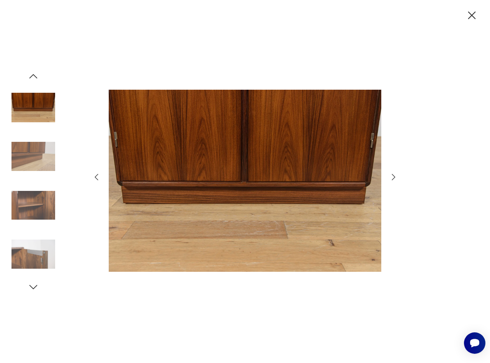
click at [394, 175] on icon "button" at bounding box center [393, 176] width 9 height 9
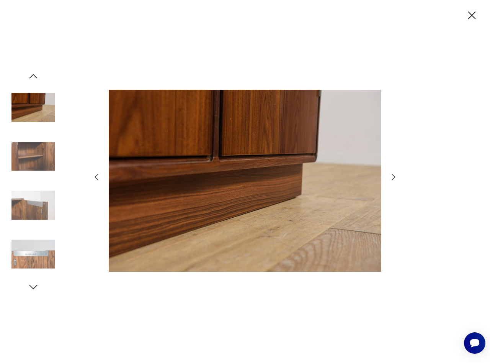
click at [394, 175] on icon "button" at bounding box center [393, 176] width 9 height 9
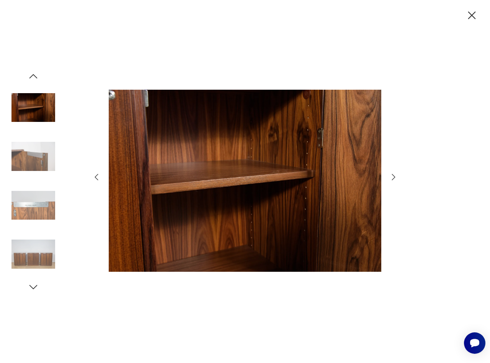
click at [394, 175] on icon "button" at bounding box center [393, 176] width 9 height 9
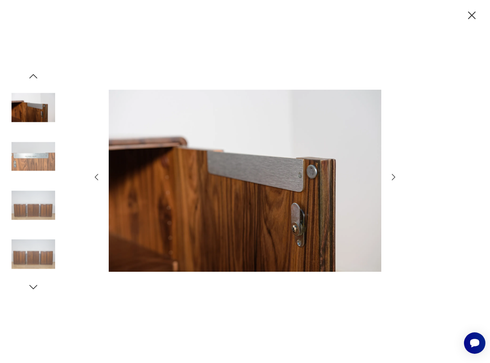
click at [394, 175] on icon "button" at bounding box center [393, 176] width 9 height 9
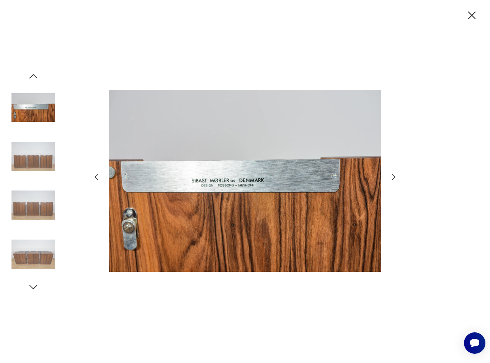
click at [394, 175] on icon "button" at bounding box center [393, 176] width 9 height 9
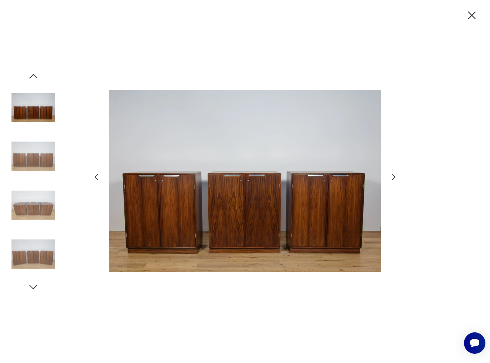
click at [394, 175] on icon "button" at bounding box center [393, 176] width 9 height 9
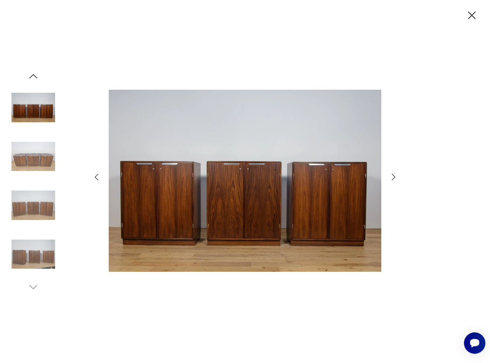
click at [471, 14] on icon "button" at bounding box center [472, 15] width 8 height 8
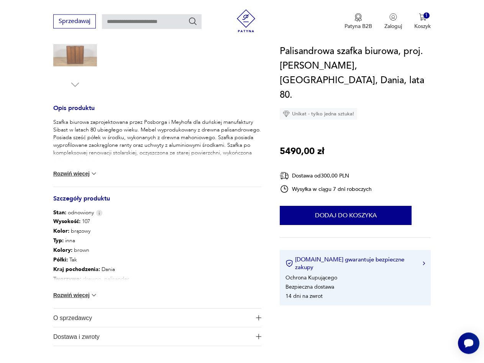
scroll to position [235, 0]
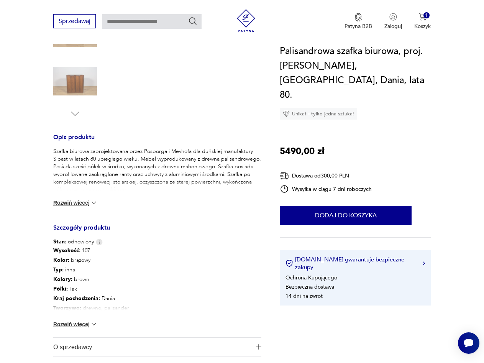
click at [82, 199] on button "Rozwiń więcej" at bounding box center [75, 203] width 44 height 8
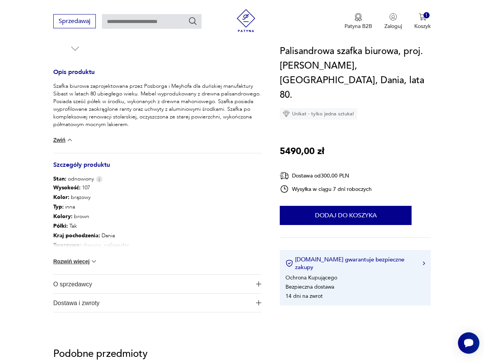
scroll to position [313, 0]
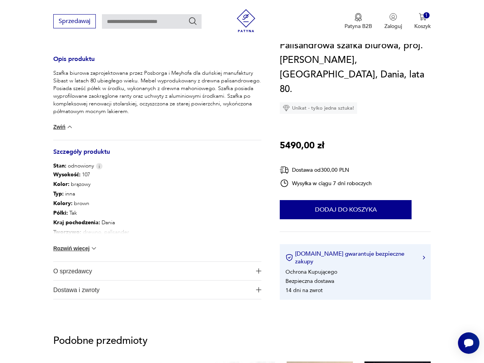
click at [86, 244] on button "Rozwiń więcej" at bounding box center [75, 248] width 44 height 8
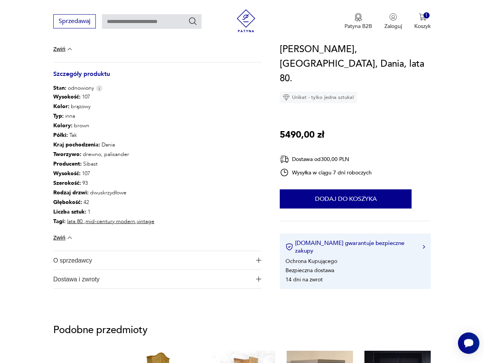
scroll to position [430, 0]
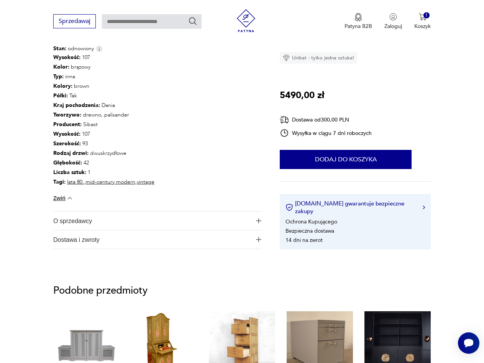
click at [66, 214] on span "O sprzedawcy" at bounding box center [152, 220] width 198 height 18
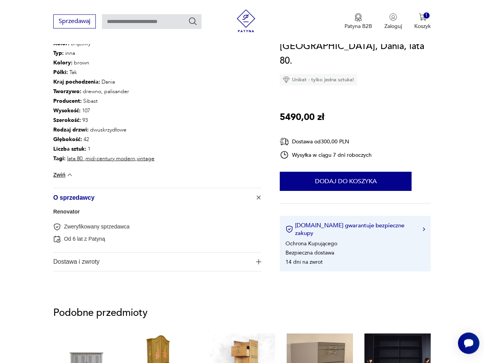
scroll to position [469, 0]
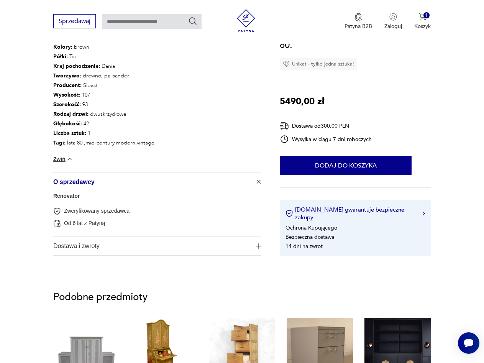
click at [76, 237] on span "Dostawa i zwroty" at bounding box center [152, 246] width 198 height 18
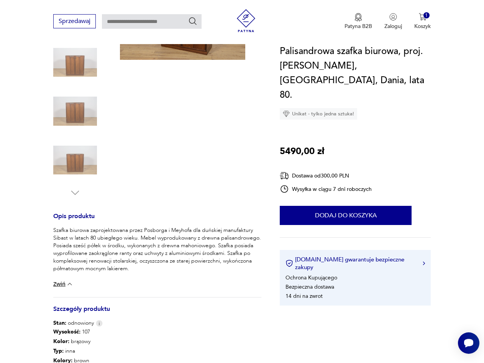
scroll to position [0, 0]
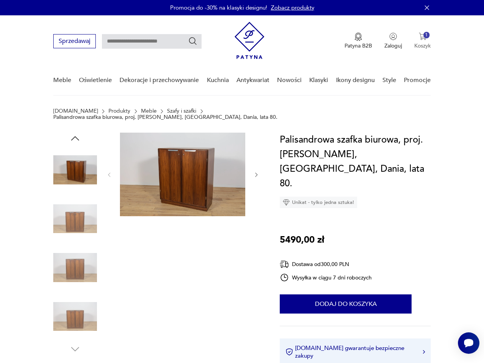
click at [422, 41] on button "1 Koszyk" at bounding box center [422, 41] width 16 height 17
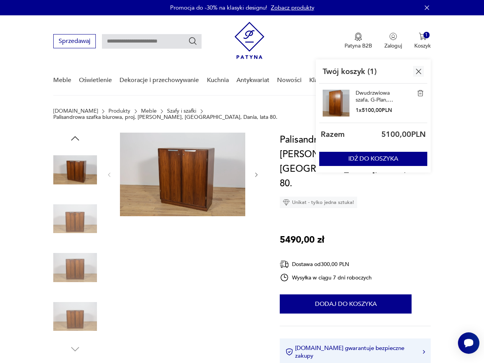
click at [452, 110] on section "Patyna.pl Produkty Meble Szafy i szafki Palisandrowa szafka biurowa, proj. Posb…" at bounding box center [242, 120] width 484 height 25
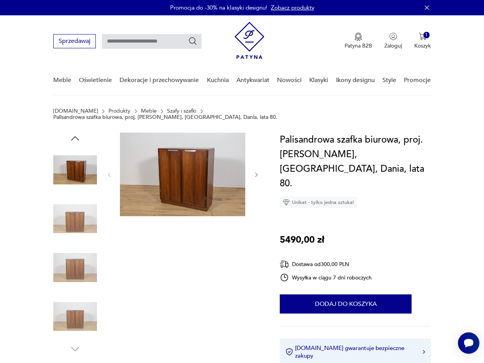
click at [193, 167] on img at bounding box center [182, 173] width 125 height 83
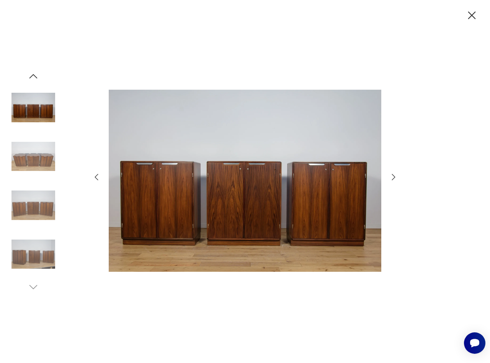
click at [43, 157] on img at bounding box center [33, 156] width 44 height 44
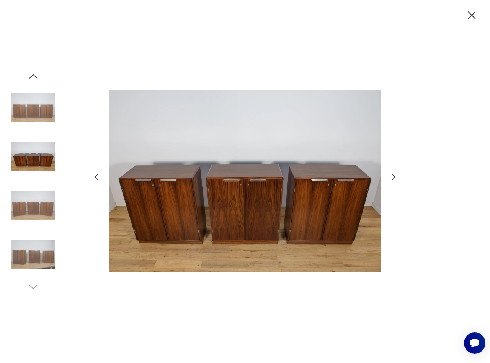
click at [34, 77] on icon "button" at bounding box center [33, 75] width 11 height 11
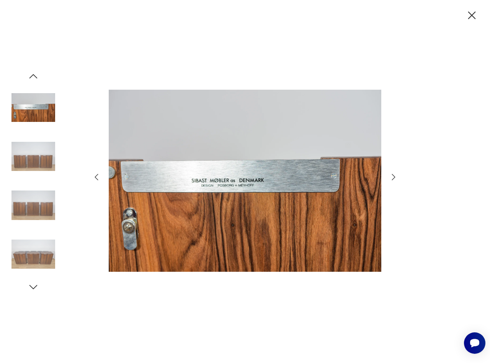
click at [34, 77] on icon "button" at bounding box center [33, 75] width 11 height 11
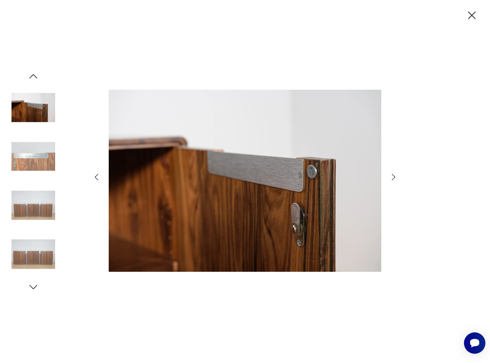
click at [34, 77] on icon "button" at bounding box center [33, 75] width 11 height 11
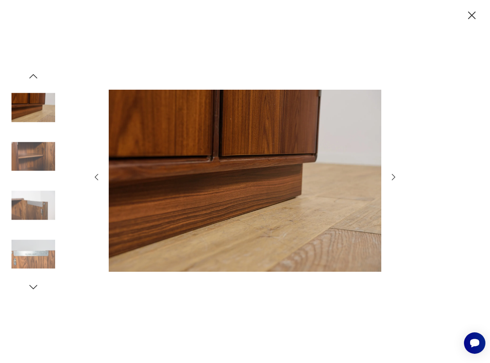
click at [34, 77] on icon "button" at bounding box center [33, 75] width 11 height 11
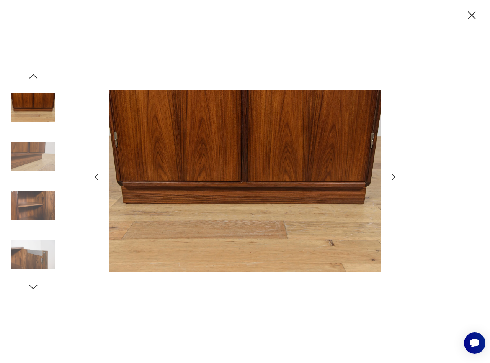
click at [34, 77] on icon "button" at bounding box center [33, 75] width 11 height 11
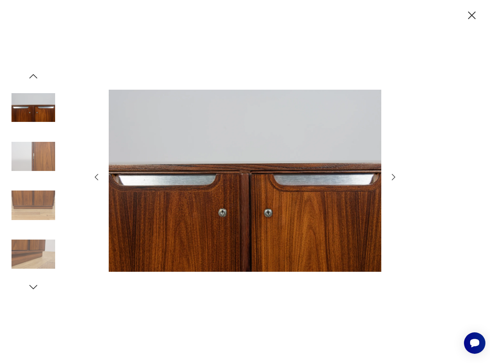
click at [34, 77] on icon "button" at bounding box center [33, 75] width 11 height 11
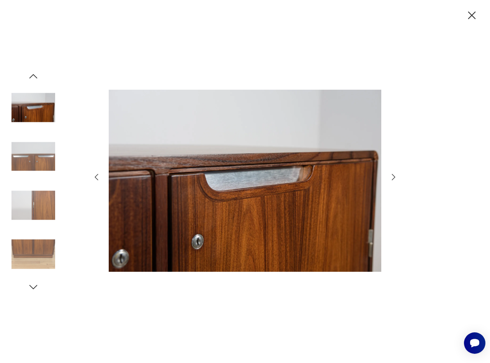
click at [34, 77] on icon "button" at bounding box center [33, 75] width 11 height 11
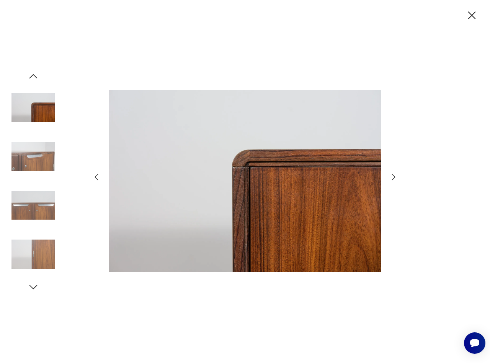
click at [34, 77] on icon "button" at bounding box center [33, 75] width 11 height 11
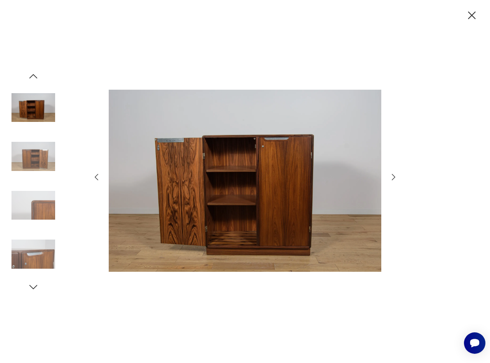
click at [34, 77] on icon "button" at bounding box center [33, 75] width 11 height 11
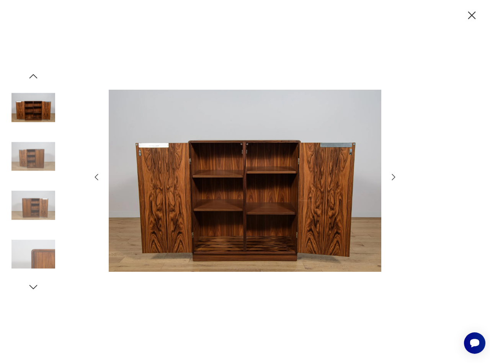
click at [34, 77] on icon "button" at bounding box center [33, 75] width 11 height 11
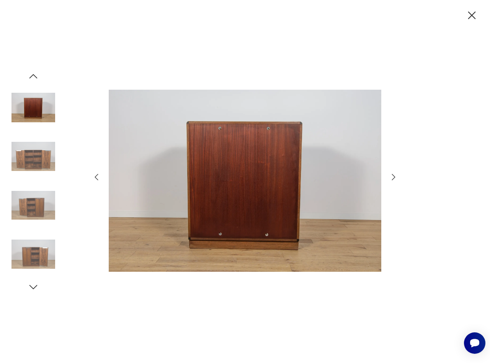
click at [34, 77] on icon "button" at bounding box center [33, 75] width 11 height 11
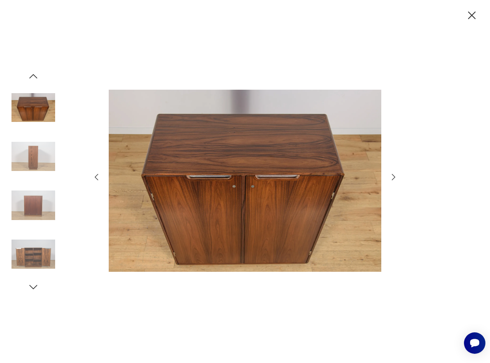
click at [34, 77] on icon "button" at bounding box center [33, 75] width 11 height 11
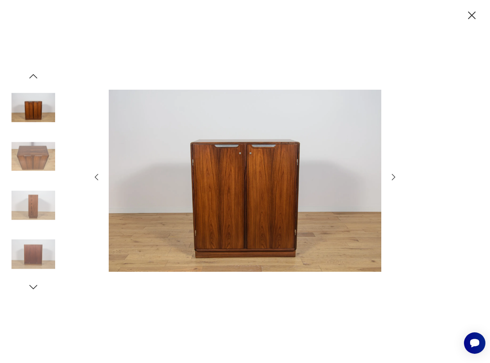
click at [34, 77] on icon "button" at bounding box center [33, 75] width 11 height 11
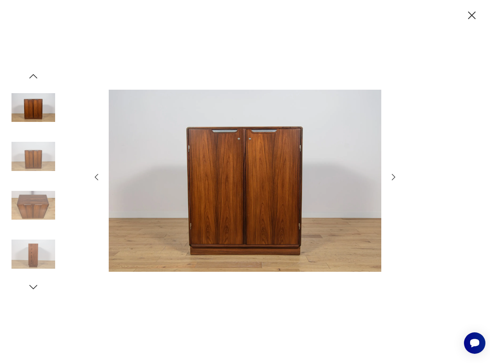
click at [34, 77] on icon "button" at bounding box center [33, 75] width 11 height 11
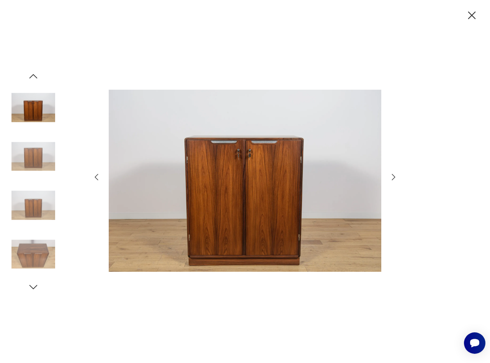
click at [36, 110] on img at bounding box center [33, 108] width 44 height 44
click at [269, 188] on img at bounding box center [245, 181] width 273 height 290
click at [395, 178] on icon "button" at bounding box center [393, 176] width 9 height 9
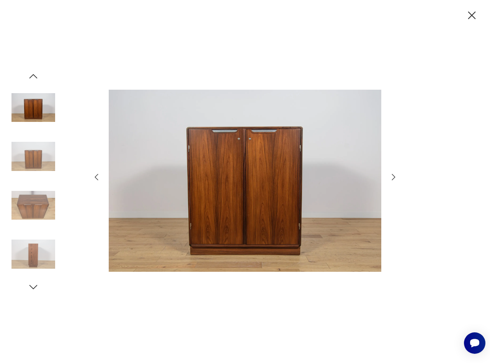
click at [394, 178] on icon "button" at bounding box center [393, 176] width 9 height 9
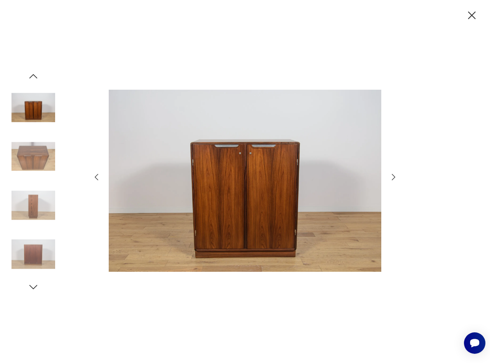
click at [394, 178] on icon "button" at bounding box center [393, 176] width 9 height 9
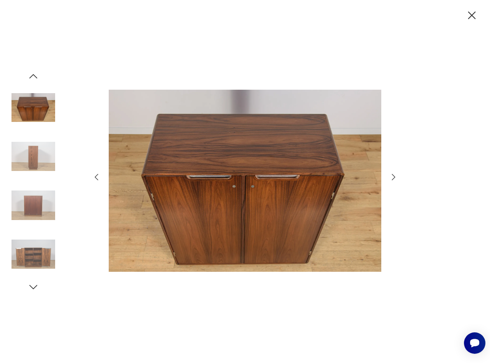
click at [394, 178] on icon "button" at bounding box center [393, 176] width 9 height 9
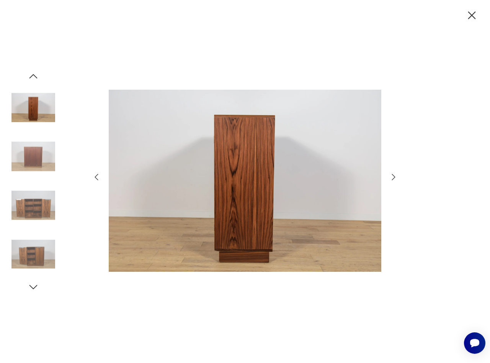
click at [394, 178] on icon "button" at bounding box center [393, 176] width 9 height 9
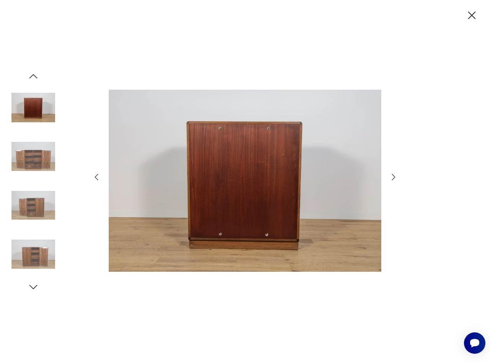
click at [394, 178] on icon "button" at bounding box center [393, 176] width 9 height 9
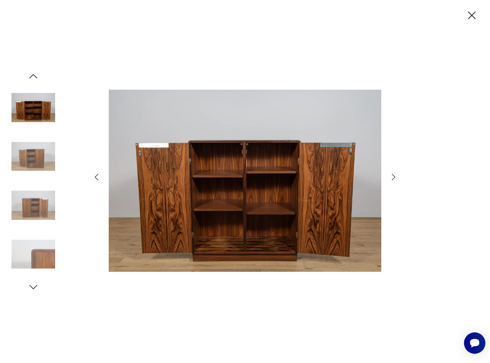
click at [393, 175] on icon "button" at bounding box center [393, 176] width 3 height 6
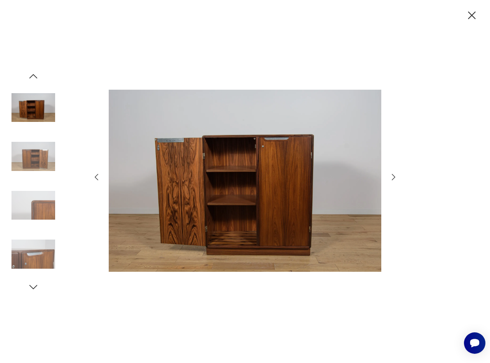
click at [393, 175] on icon "button" at bounding box center [393, 176] width 3 height 6
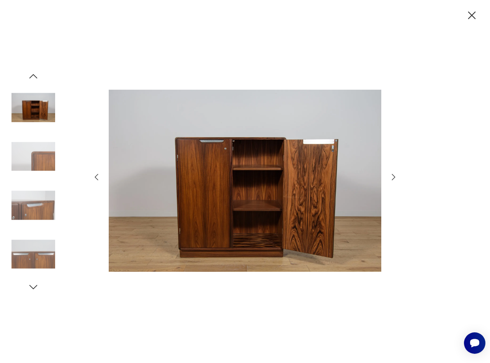
click at [393, 175] on icon "button" at bounding box center [393, 176] width 3 height 6
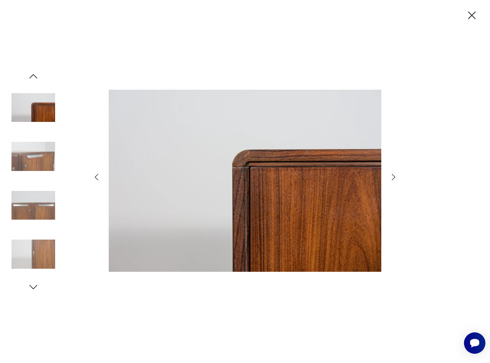
click at [393, 175] on icon "button" at bounding box center [393, 176] width 3 height 6
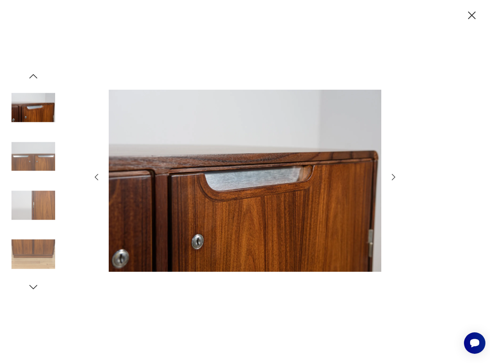
click at [394, 176] on icon "button" at bounding box center [393, 176] width 3 height 6
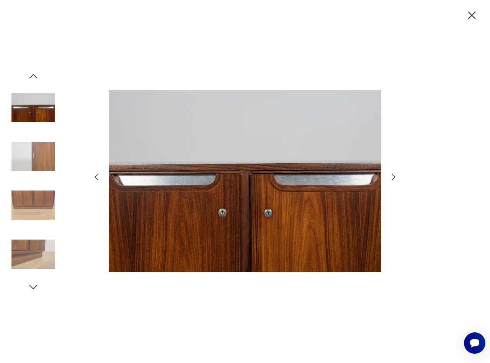
click at [470, 17] on icon "button" at bounding box center [472, 15] width 8 height 8
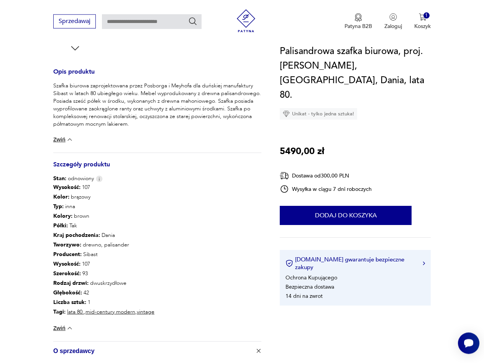
scroll to position [312, 0]
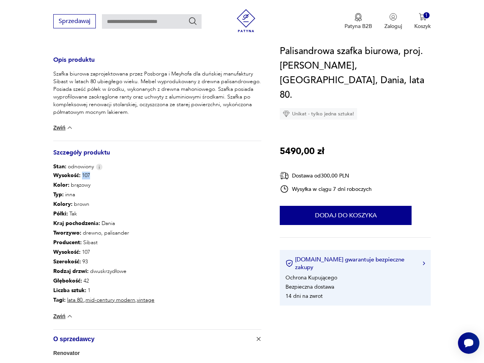
drag, startPoint x: 80, startPoint y: 168, endPoint x: 88, endPoint y: 167, distance: 8.2
click at [88, 170] on p "Wysokość : 107" at bounding box center [103, 175] width 101 height 10
drag, startPoint x: 80, startPoint y: 254, endPoint x: 87, endPoint y: 254, distance: 6.9
click at [87, 257] on p "Szerokość : 93" at bounding box center [103, 262] width 101 height 10
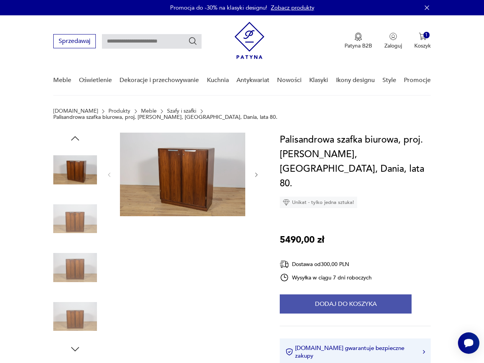
click at [332, 294] on button "Dodaj do koszyka" at bounding box center [346, 303] width 132 height 19
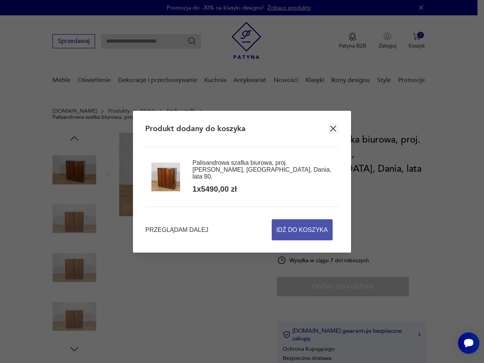
click at [299, 226] on span "Idź do koszyka" at bounding box center [301, 229] width 51 height 20
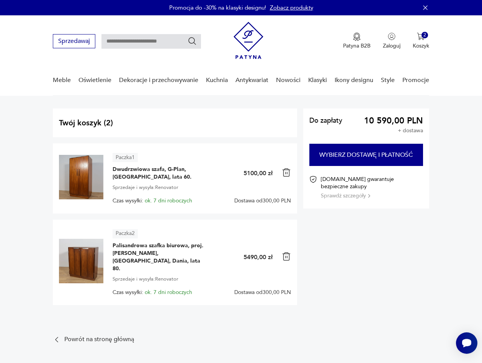
click at [423, 8] on icon "button" at bounding box center [426, 8] width 8 height 8
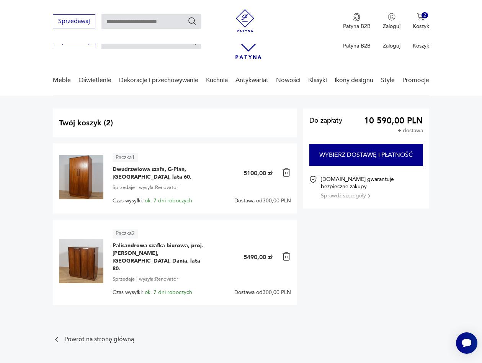
scroll to position [233, 0]
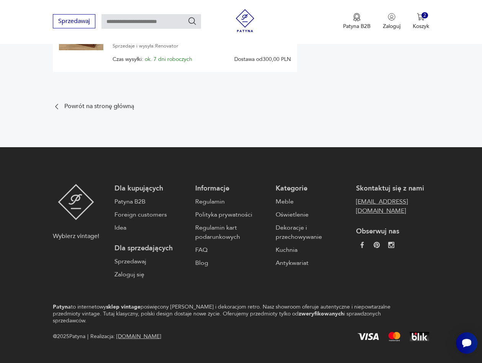
click at [370, 197] on link "[EMAIL_ADDRESS][DOMAIN_NAME]" at bounding box center [392, 206] width 73 height 18
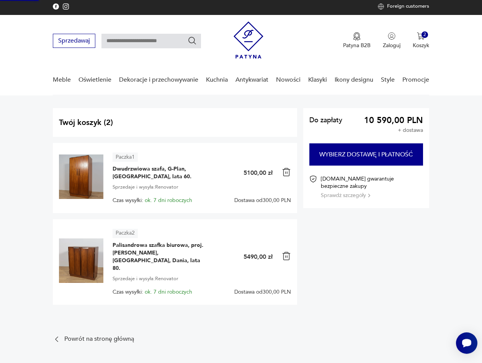
scroll to position [0, 0]
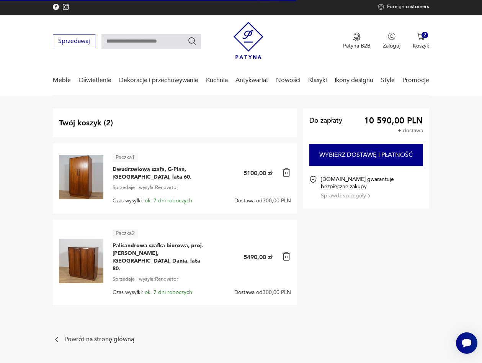
click at [27, 228] on section "Twój koszyk ( 2 ) Paczka 1 Dwudrzwiowa szafa, G-Plan, [GEOGRAPHIC_DATA], lata 6…" at bounding box center [241, 216] width 482 height 240
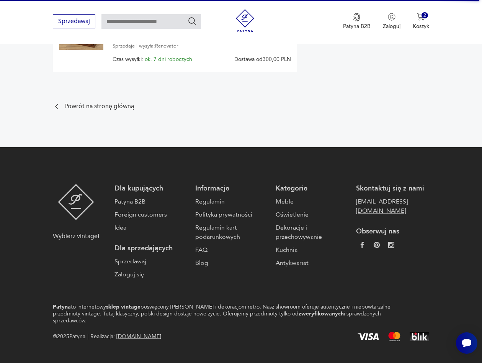
click at [379, 197] on link "[EMAIL_ADDRESS][DOMAIN_NAME]" at bounding box center [392, 206] width 73 height 18
click at [373, 197] on link "[EMAIL_ADDRESS][DOMAIN_NAME]" at bounding box center [392, 206] width 73 height 18
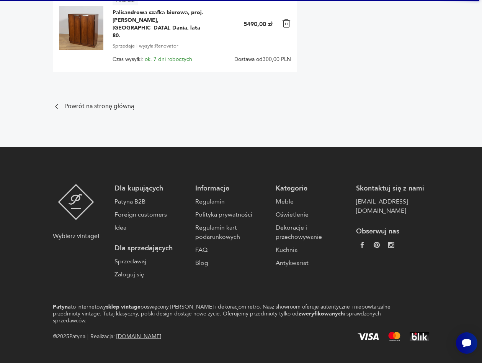
scroll to position [0, 0]
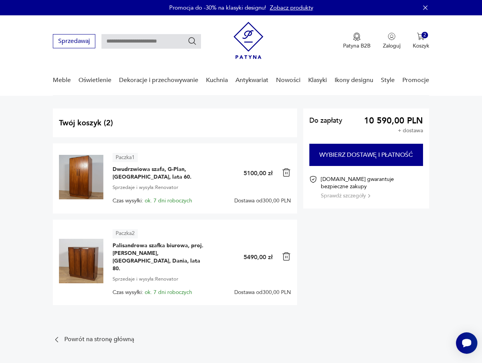
click at [34, 108] on section "Twój koszyk ( 2 ) Paczka 1 Dwudrzwiowa szafa, G-Plan, [GEOGRAPHIC_DATA], lata 6…" at bounding box center [241, 216] width 482 height 240
